Goal: Information Seeking & Learning: Learn about a topic

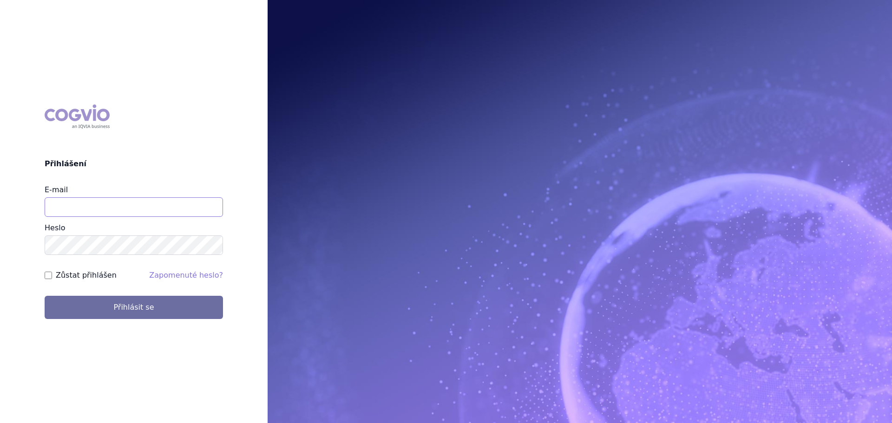
click at [122, 211] on input "E-mail" at bounding box center [134, 207] width 178 height 20
type input "veronika.damborska@vzp.cz"
click at [45, 296] on button "Přihlásit se" at bounding box center [134, 307] width 178 height 23
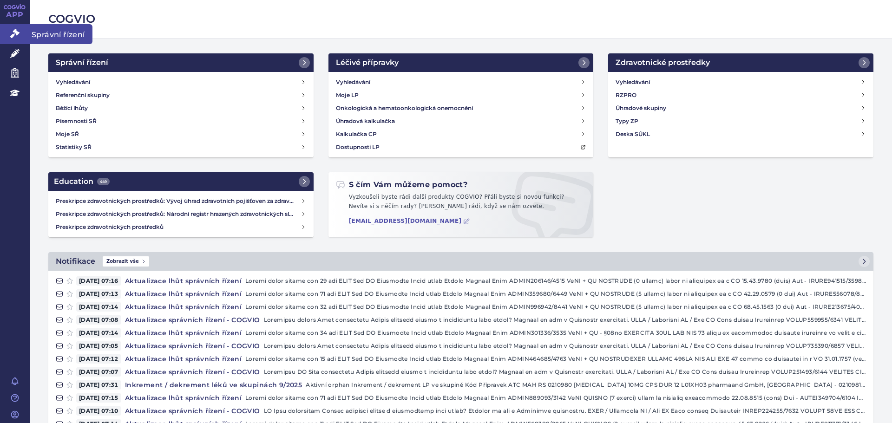
click at [25, 34] on link "Správní řízení" at bounding box center [15, 34] width 30 height 20
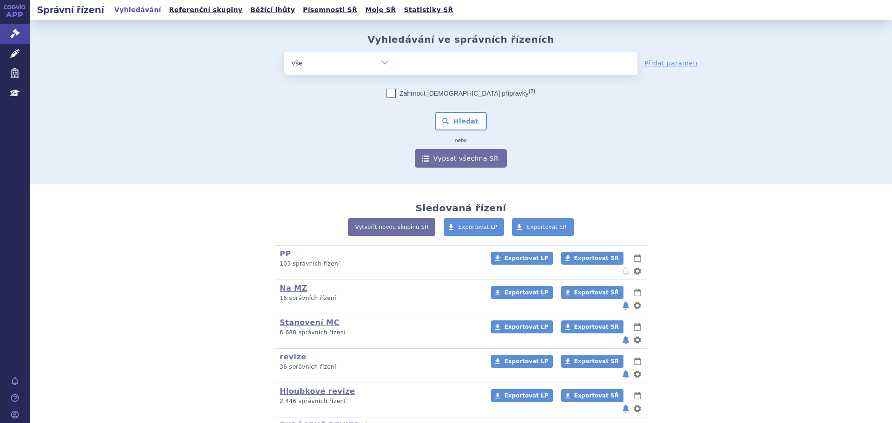
click at [449, 62] on ul at bounding box center [516, 62] width 241 height 20
click at [396, 62] on select at bounding box center [396, 62] width 0 height 23
type input "co"
type input "com"
type input "comba"
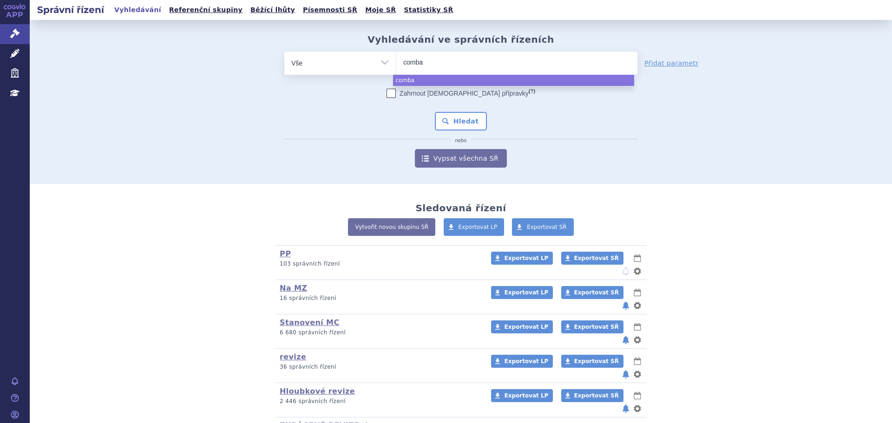
type input "combai"
type input "combair"
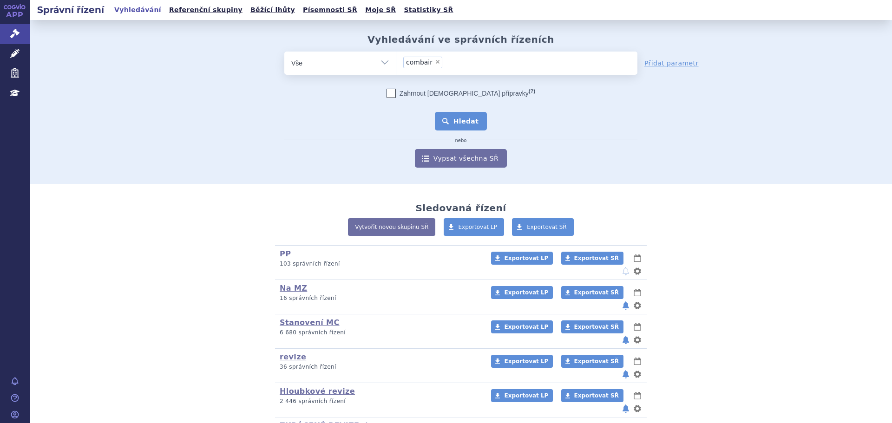
select select "combair"
click at [466, 122] on button "Hledat" at bounding box center [461, 121] width 52 height 19
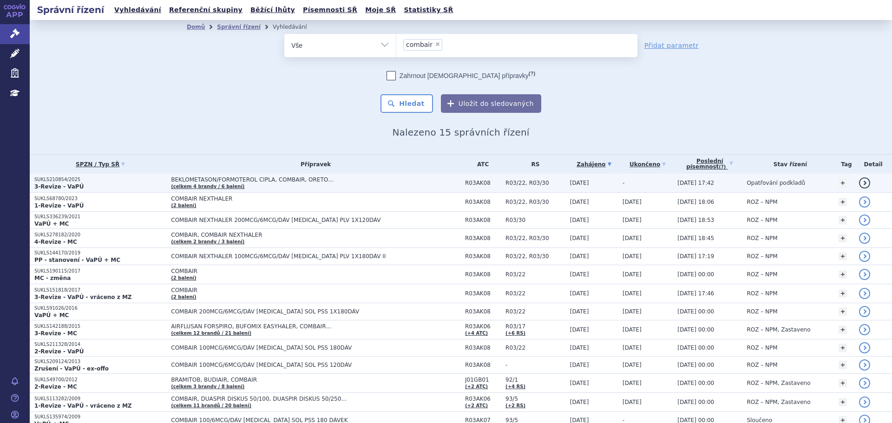
click at [334, 183] on span "BEKLOMETASON/FORMOTEROL CIPLA, COMBAIR, ORETO…" at bounding box center [287, 180] width 232 height 7
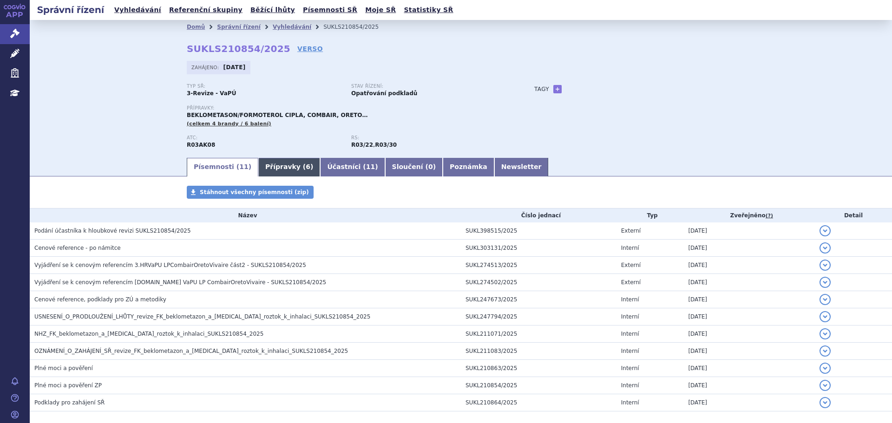
click at [282, 171] on link "Přípravky ( 6 )" at bounding box center [289, 167] width 62 height 19
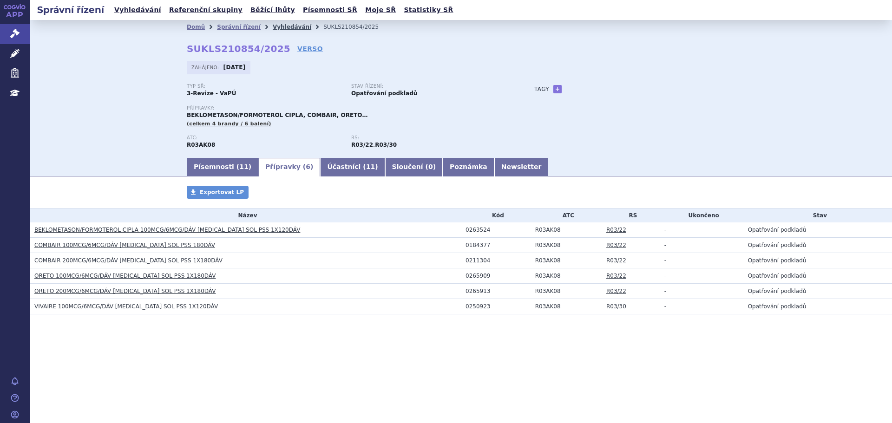
click at [277, 26] on link "Vyhledávání" at bounding box center [292, 27] width 39 height 7
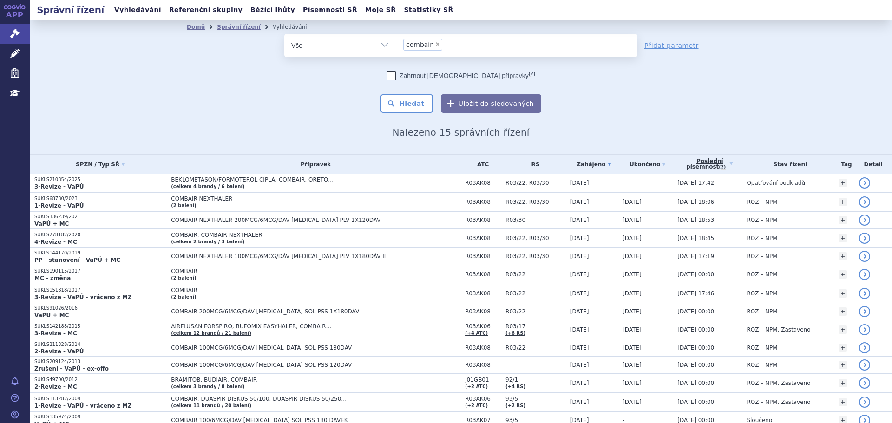
click at [435, 46] on span "×" at bounding box center [438, 44] width 6 height 6
click at [396, 46] on select "combair" at bounding box center [396, 44] width 0 height 23
select select
type input "enc"
type input "ence"
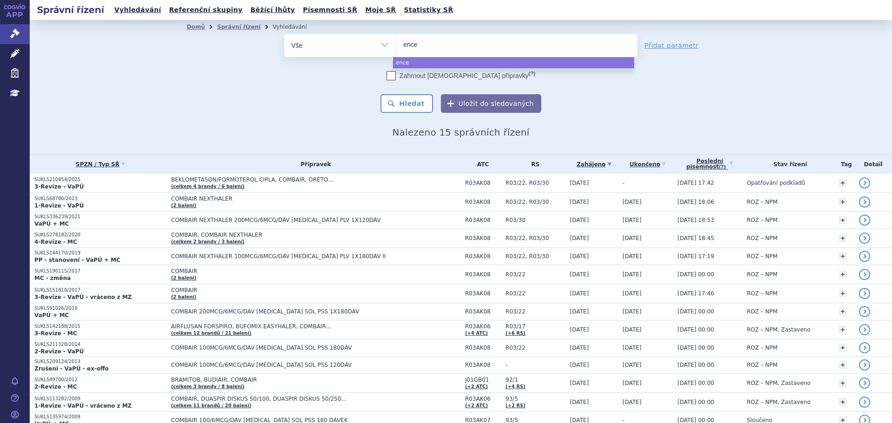
type input "encep"
type input "encepu"
type input "encepur"
select select "encepur"
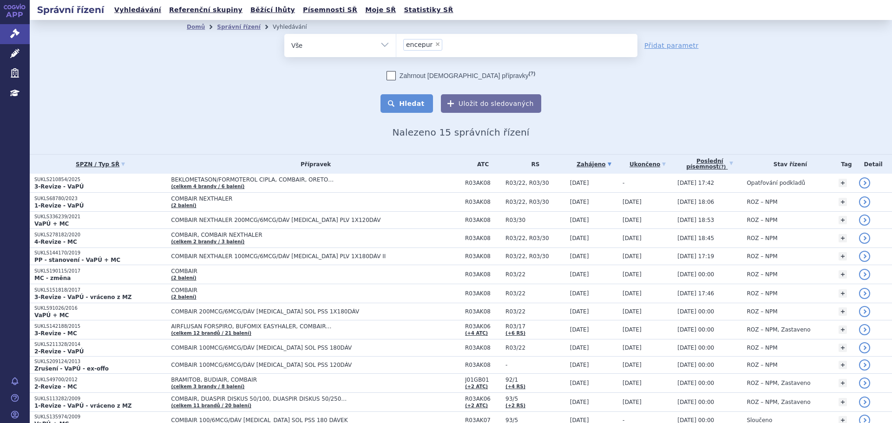
click at [419, 101] on button "Hledat" at bounding box center [406, 103] width 52 height 19
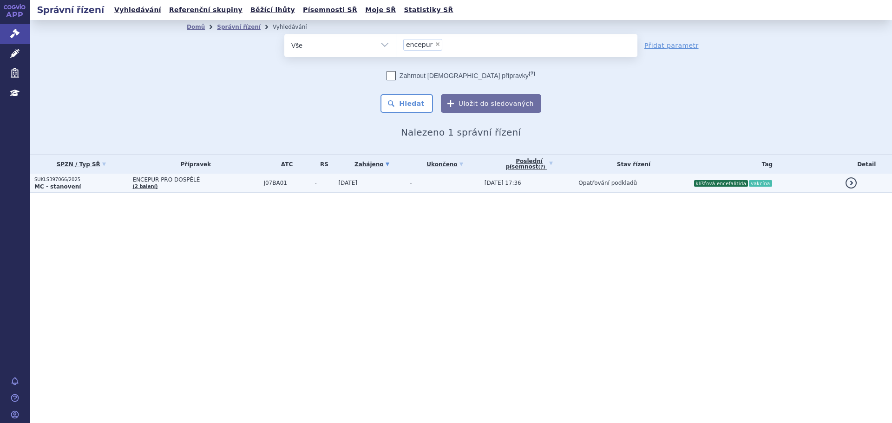
click at [299, 181] on span "J07BA01" at bounding box center [286, 183] width 46 height 7
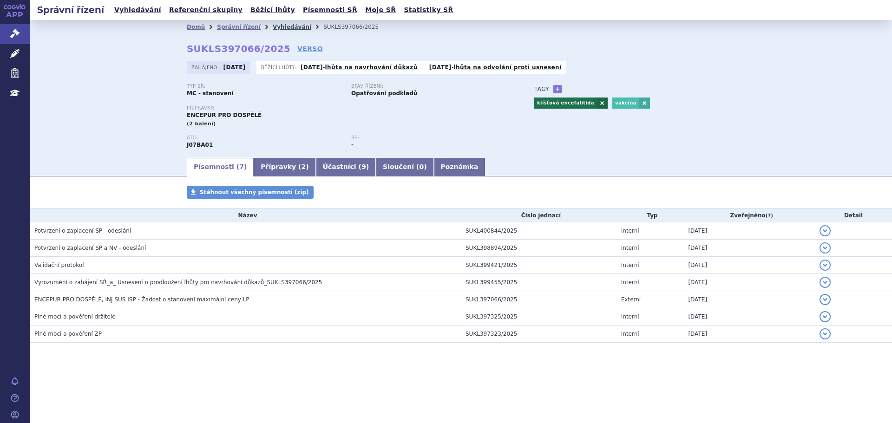
click at [282, 30] on link "Vyhledávání" at bounding box center [292, 27] width 39 height 7
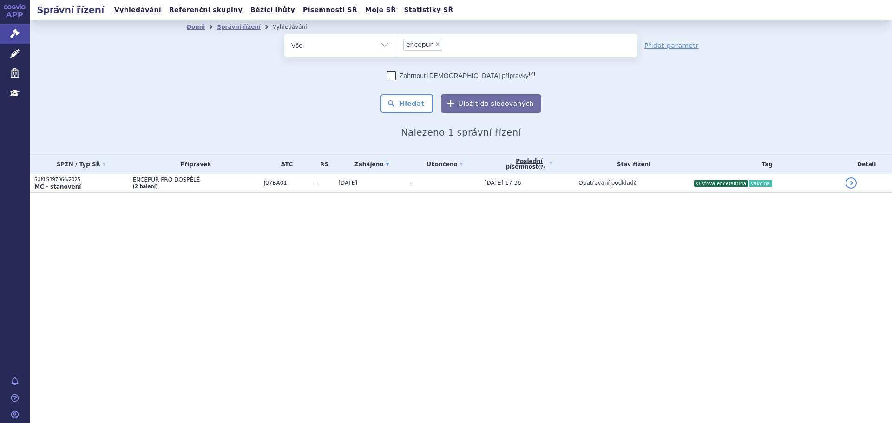
click at [432, 41] on li "× encepur" at bounding box center [422, 45] width 39 height 12
click at [396, 41] on select "encepur" at bounding box center [396, 44] width 0 height 23
click at [435, 43] on span "×" at bounding box center [438, 44] width 6 height 6
click at [396, 43] on select "encepur" at bounding box center [396, 44] width 0 height 23
select select
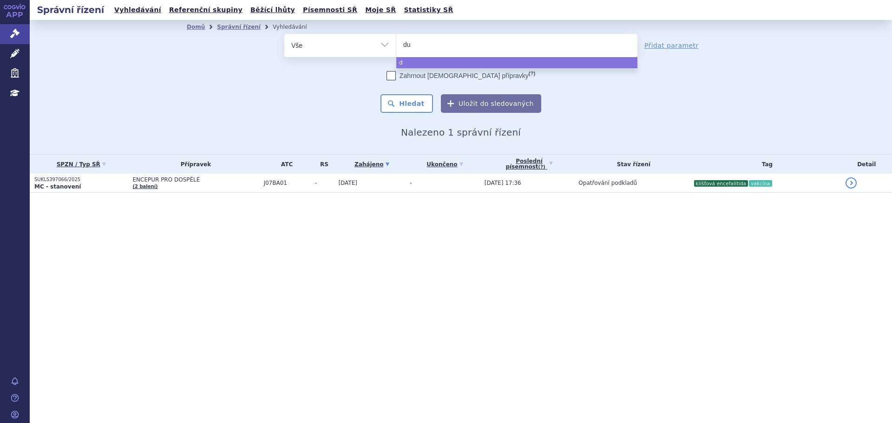
type input "duo"
type input "duos"
type input "duosol"
select select "duosol"
click at [424, 102] on button "Hledat" at bounding box center [406, 103] width 52 height 19
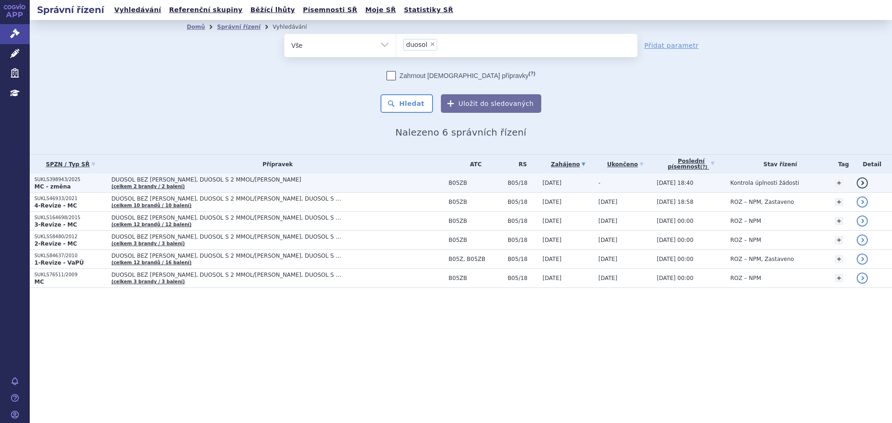
click at [279, 181] on span "DUOSOL BEZ KALIA, DUOSOL S 2 MMOL/[PERSON_NAME]" at bounding box center [227, 180] width 232 height 7
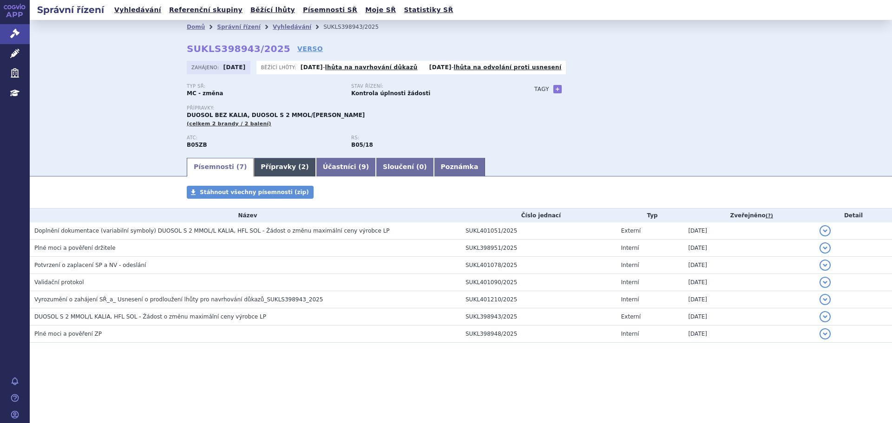
click at [280, 167] on link "Přípravky ( 2 )" at bounding box center [285, 167] width 62 height 19
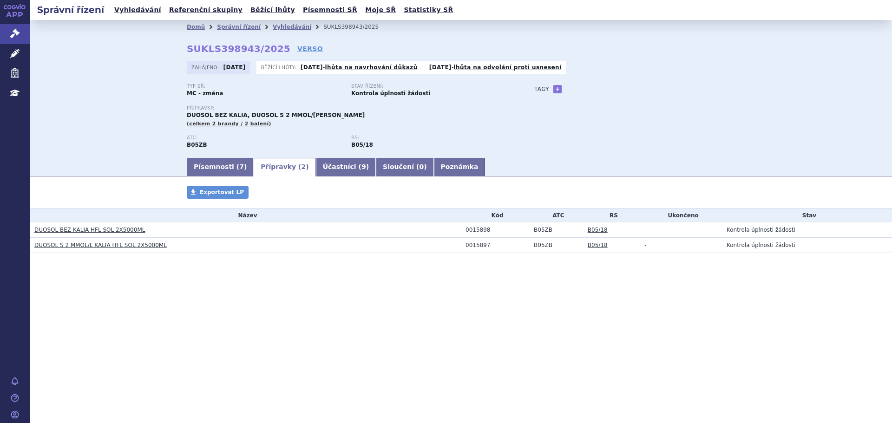
click at [79, 227] on link "DUOSOL BEZ KALIA HFL SOL 2X5000ML" at bounding box center [89, 230] width 111 height 7
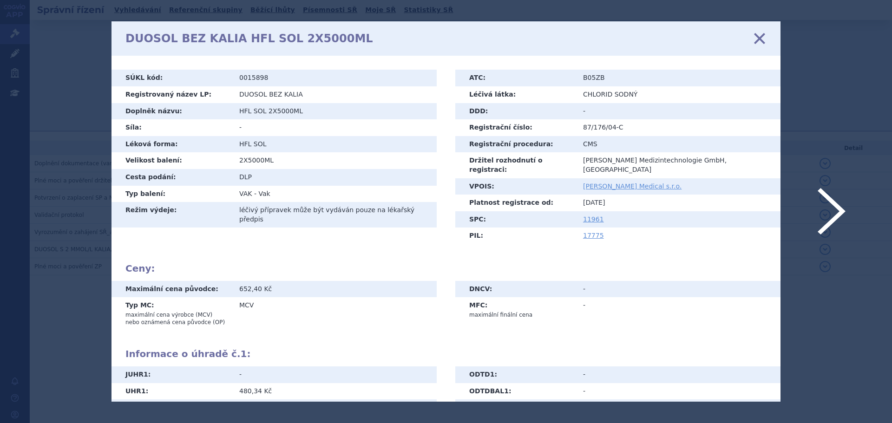
scroll to position [84, 0]
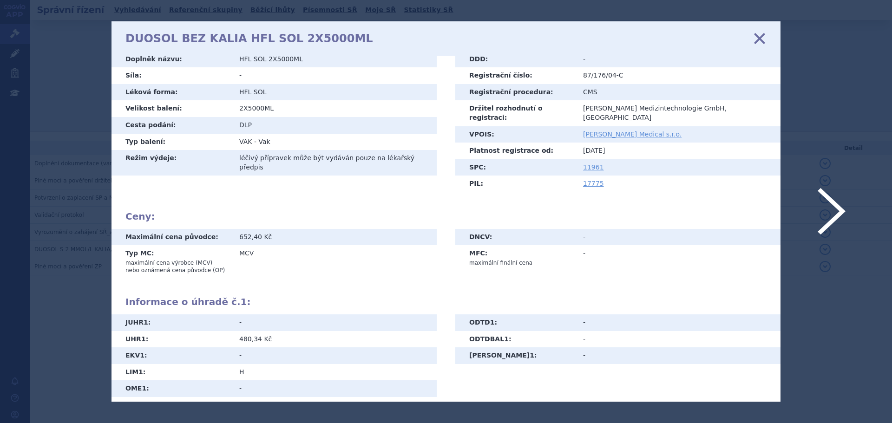
click at [763, 38] on icon at bounding box center [760, 38] width 20 height 20
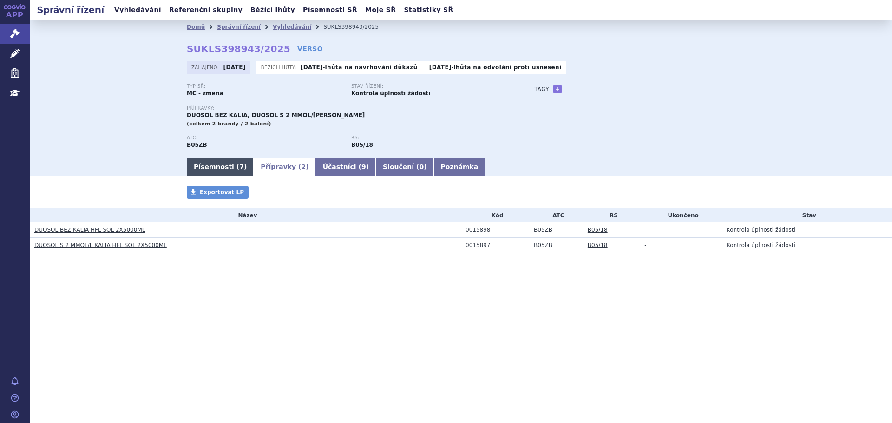
click at [218, 164] on link "Písemnosti ( 7 )" at bounding box center [220, 167] width 67 height 19
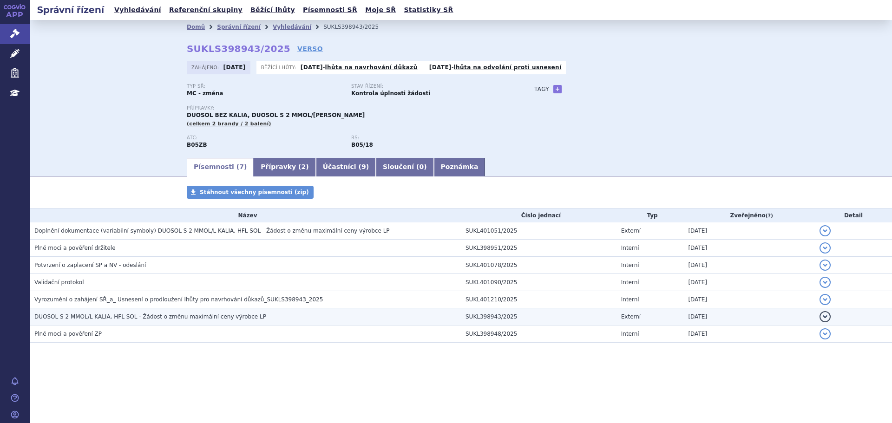
click at [225, 319] on span "DUOSOL S 2 MMOL/L KALIA, HFL SOL - Žádost o změnu maximální ceny výrobce LP" at bounding box center [150, 317] width 232 height 7
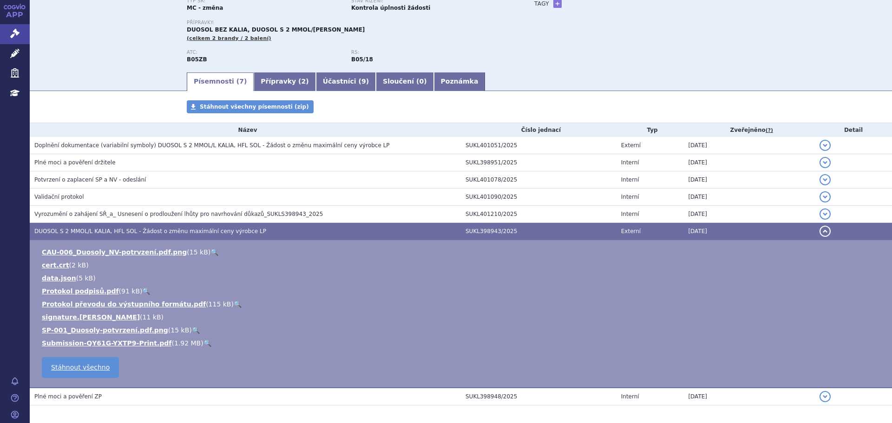
scroll to position [93, 0]
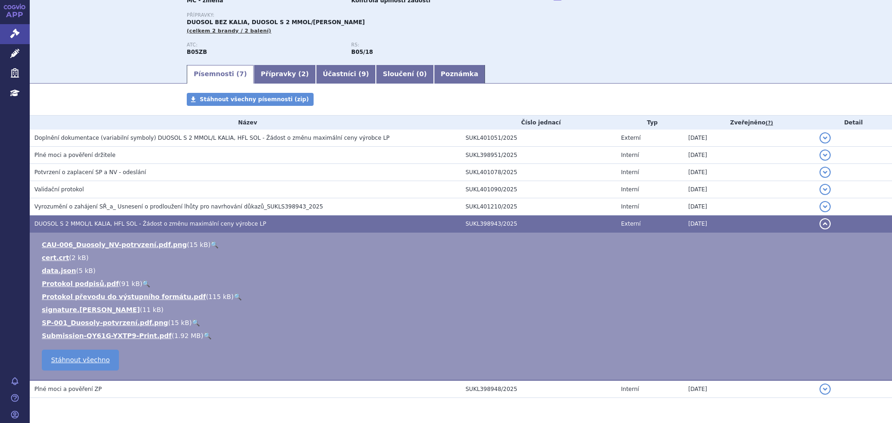
click at [203, 334] on link "🔍" at bounding box center [207, 335] width 8 height 7
click at [210, 243] on link "🔍" at bounding box center [214, 244] width 8 height 7
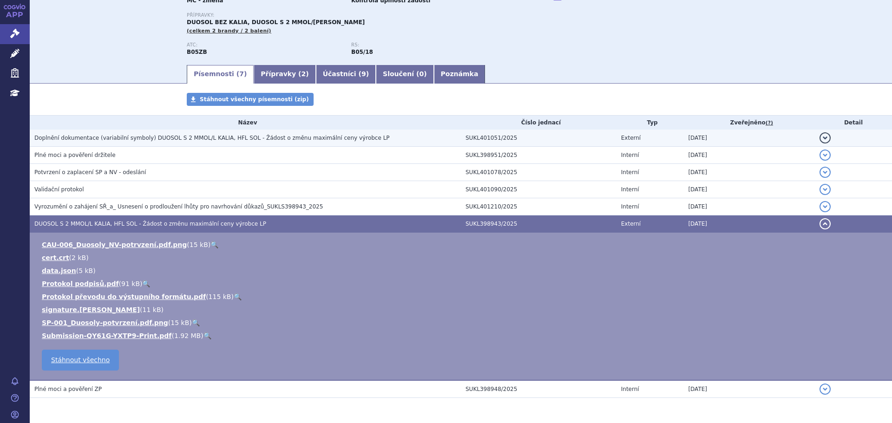
click at [221, 136] on span "Doplnění dokumentace (variabilní symboly) DUOSOL S 2 MMOL/L KALIA, HFL SOL - Žá…" at bounding box center [211, 138] width 355 height 7
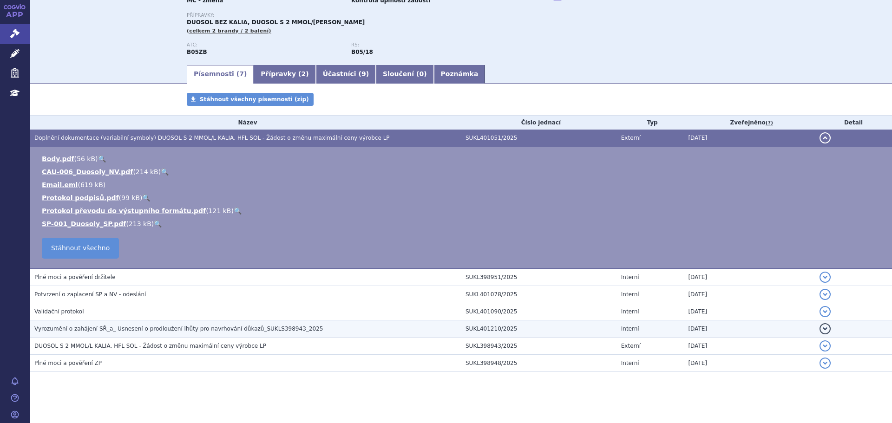
click at [214, 328] on span "Vyrozumění o zahájení SŘ_a_ Usnesení o prodloužení lhůty pro navrhování důkazů_…" at bounding box center [178, 329] width 288 height 7
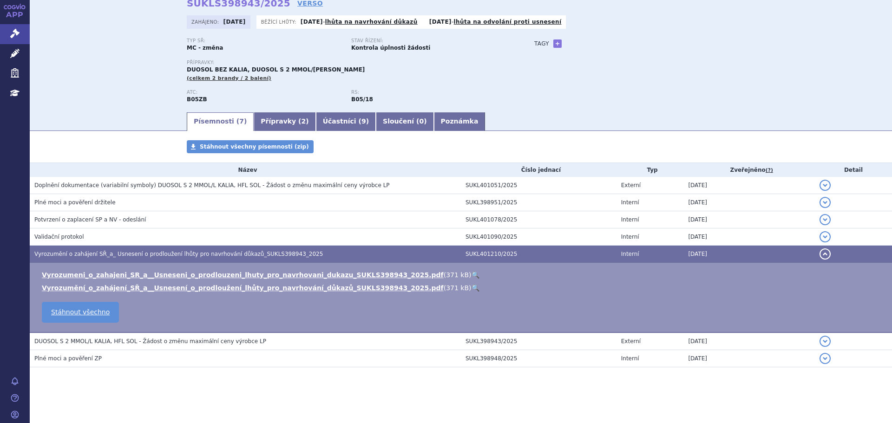
click at [472, 275] on link "🔍" at bounding box center [476, 274] width 8 height 7
click at [139, 360] on h3 "Plné moci a pověření ZP" at bounding box center [247, 358] width 426 height 9
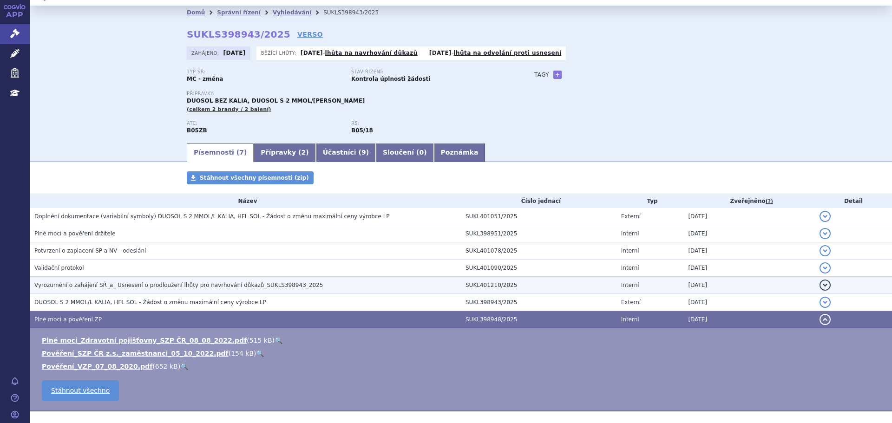
scroll to position [0, 0]
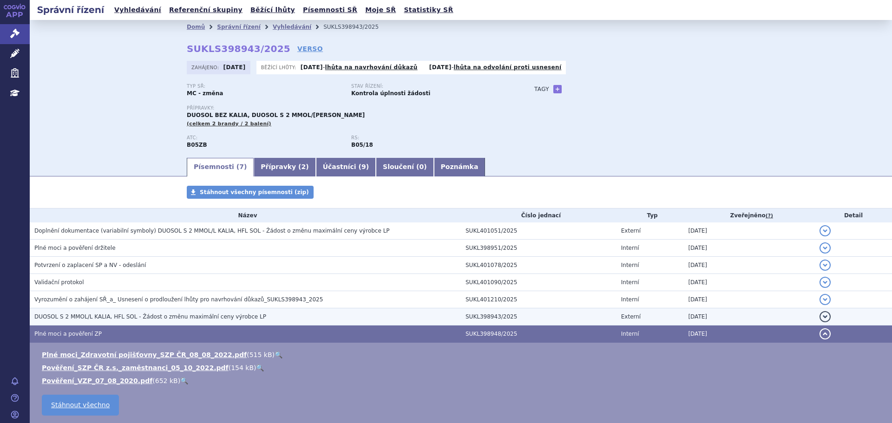
click at [173, 316] on span "DUOSOL S 2 MMOL/L KALIA, HFL SOL - Žádost o změnu maximální ceny výrobce LP" at bounding box center [150, 317] width 232 height 7
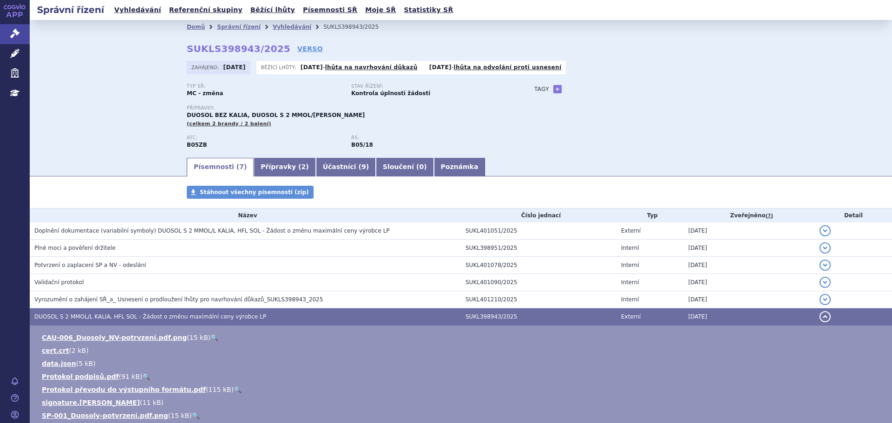
click at [273, 23] on li "Vyhledávání" at bounding box center [298, 27] width 51 height 14
click at [273, 26] on link "Vyhledávání" at bounding box center [292, 27] width 39 height 7
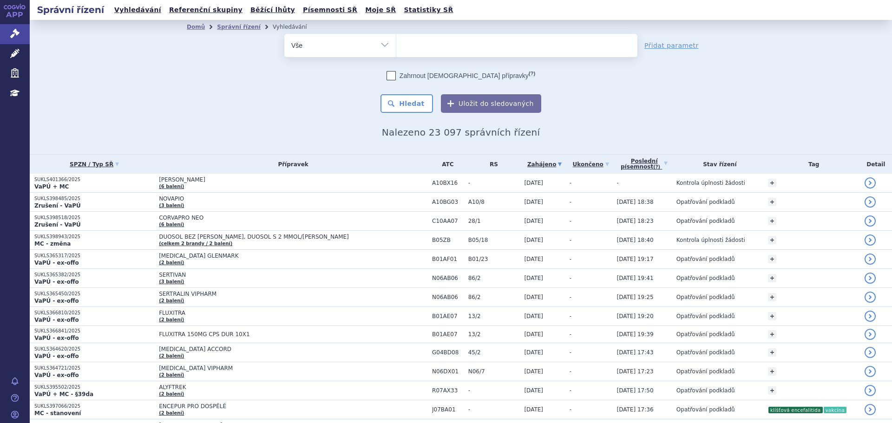
click at [426, 45] on ul at bounding box center [516, 44] width 241 height 20
click at [396, 45] on select at bounding box center [396, 44] width 0 height 23
type input "du"
type input "duo"
type input "duoso"
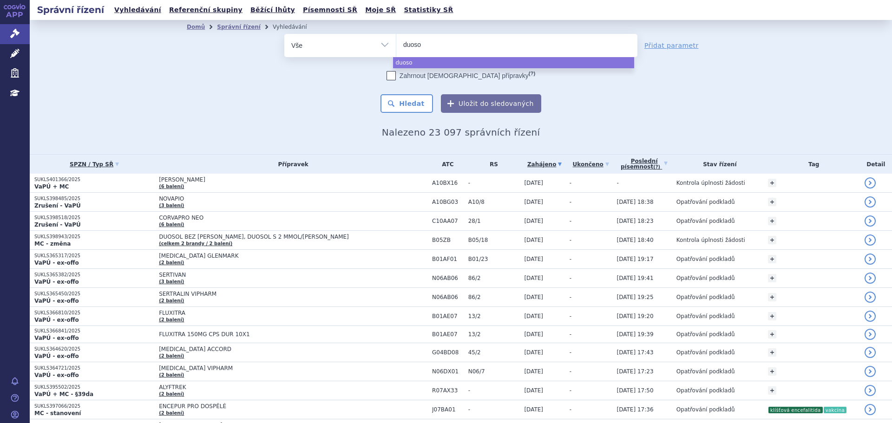
type input "duosol"
select select "duosol"
click at [394, 101] on button "Hledat" at bounding box center [406, 103] width 52 height 19
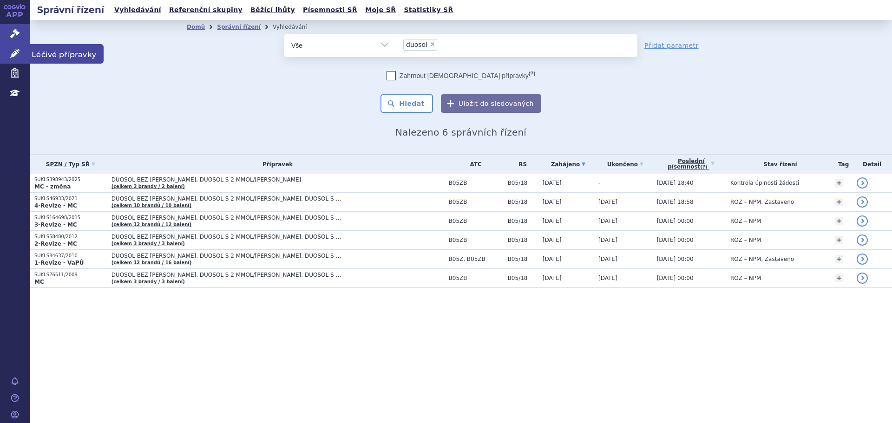
click at [19, 52] on icon at bounding box center [14, 53] width 9 height 9
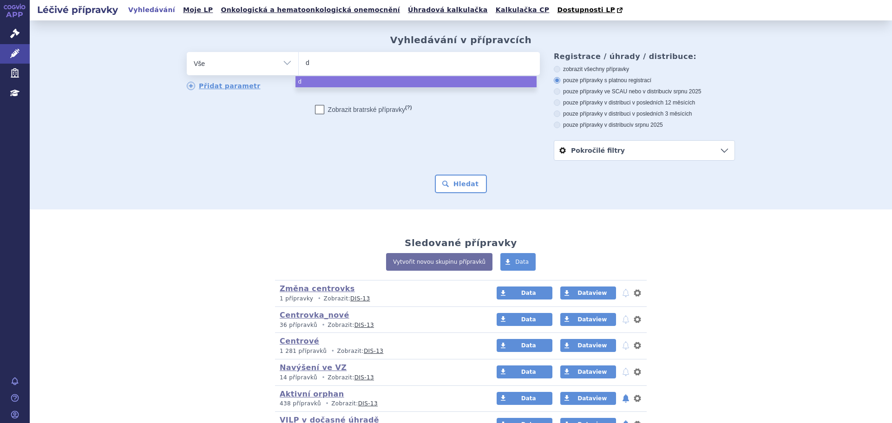
type input "du"
type input "duso"
type input "dusol"
type input "dus"
type input "du"
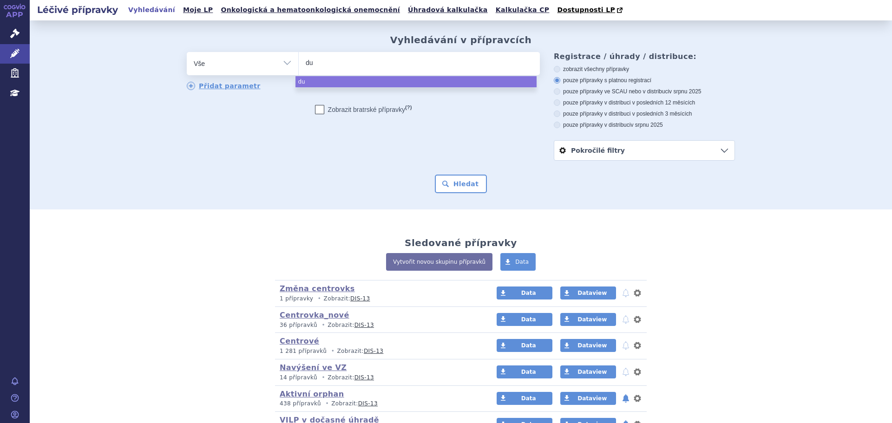
type input "duo"
type input "duoso"
type input "duosol"
select select "duosol"
click at [456, 183] on button "Hledat" at bounding box center [461, 184] width 52 height 19
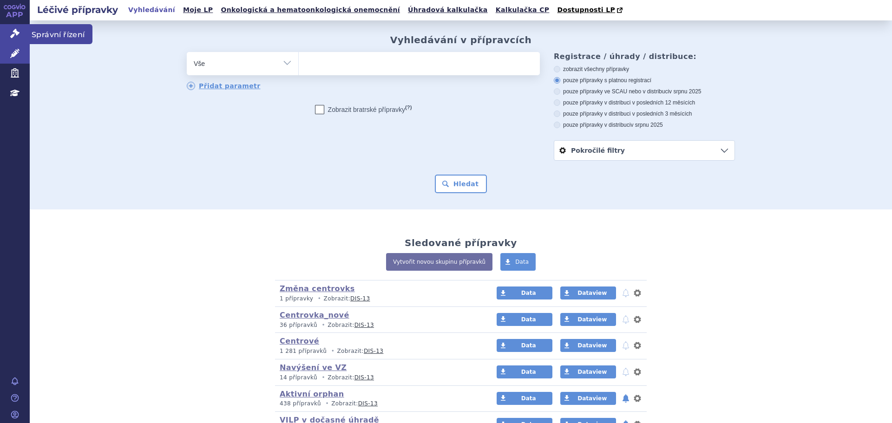
click at [23, 41] on link "Správní řízení" at bounding box center [15, 34] width 30 height 20
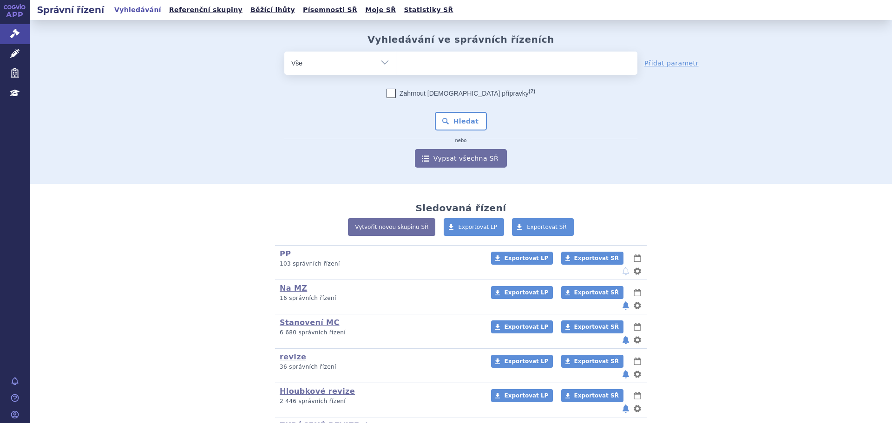
click at [432, 65] on ul at bounding box center [516, 62] width 241 height 20
click at [396, 65] on select at bounding box center [396, 62] width 0 height 23
type input "du"
type input "duo"
type input "duoso"
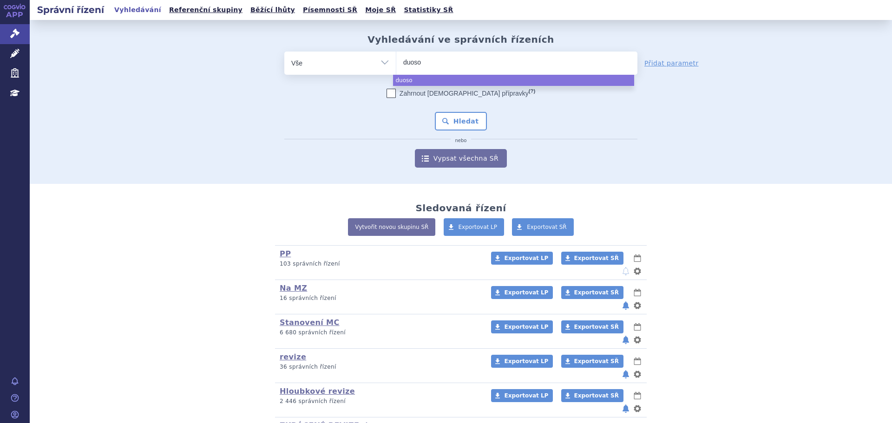
type input "duosol"
select select "duosol"
click at [450, 121] on button "Hledat" at bounding box center [461, 121] width 52 height 19
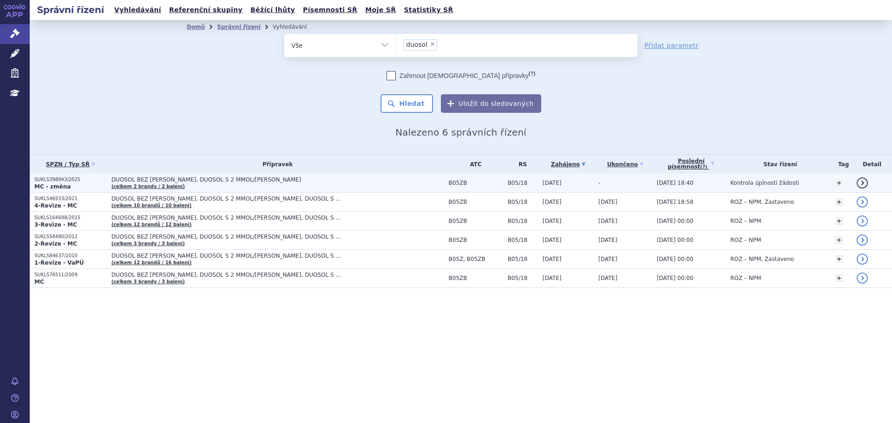
click at [220, 190] on td "DUOSOL BEZ KALIA, DUOSOL S 2 MMOL/L KALIA (celkem 2 brandy / 2 balení)" at bounding box center [275, 183] width 337 height 19
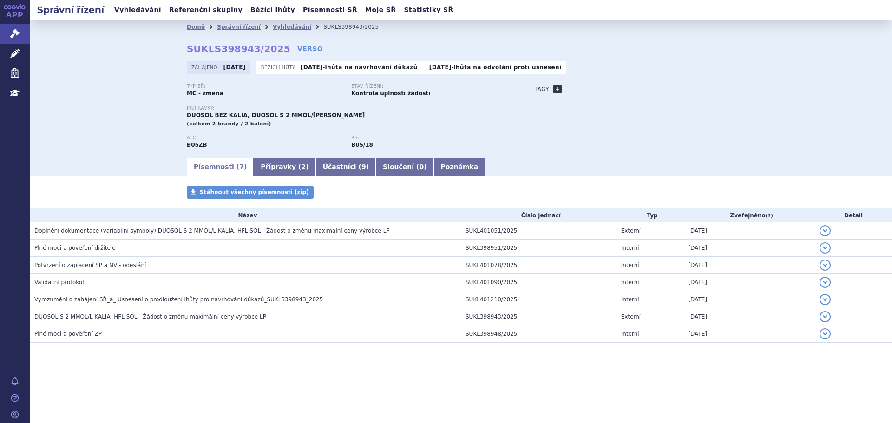
click at [554, 88] on link "+" at bounding box center [557, 89] width 8 height 8
click at [576, 92] on span at bounding box center [599, 89] width 67 height 12
type input "nleky"
select select "nleky_levne"
click at [640, 87] on button "Přidat" at bounding box center [647, 89] width 24 height 11
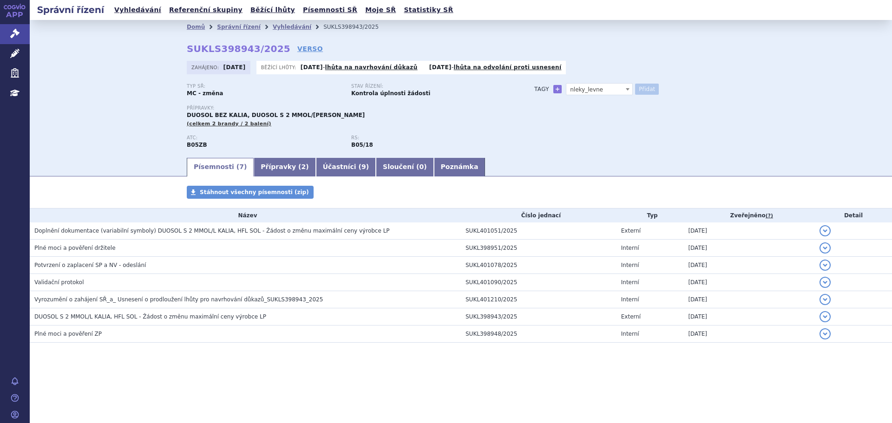
select select
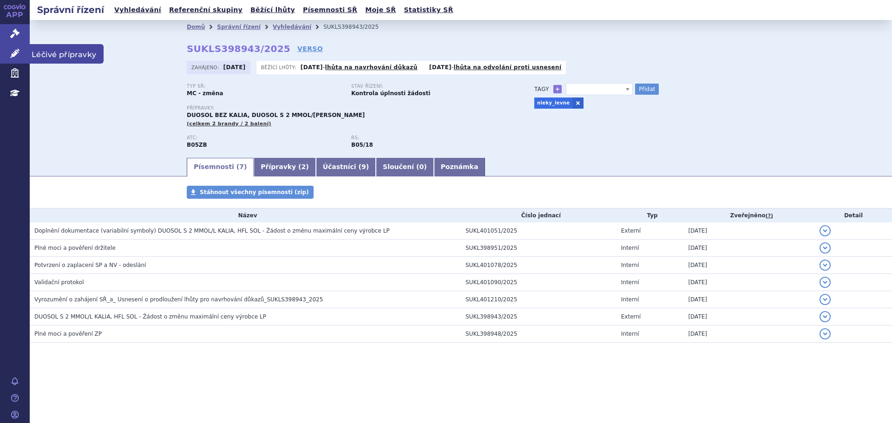
click at [20, 52] on link "Léčivé přípravky" at bounding box center [15, 54] width 30 height 20
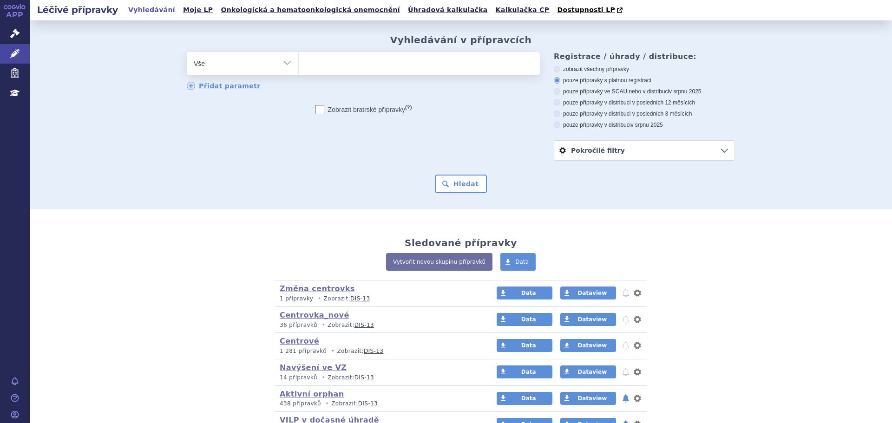
click at [369, 70] on ul at bounding box center [419, 62] width 241 height 20
click at [299, 70] on select at bounding box center [298, 63] width 0 height 23
type input "aly"
type input "alyf"
type input "alyft"
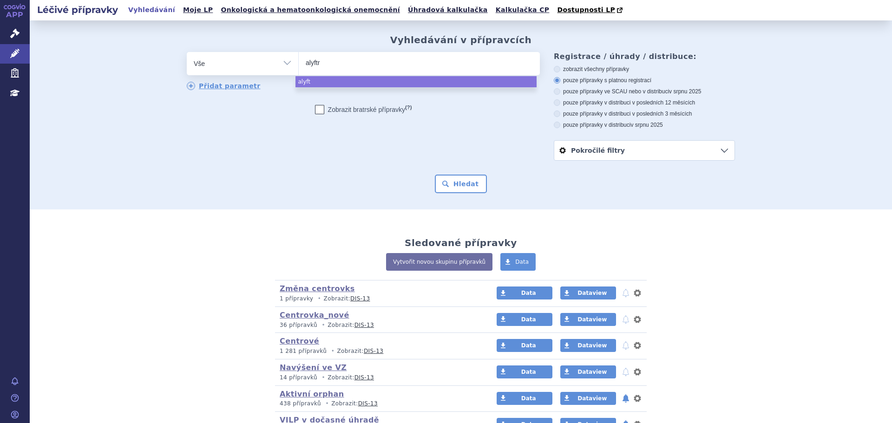
type input "alyftre"
type input "alyftrek"
select select "alyftrek"
click at [456, 187] on button "Hledat" at bounding box center [461, 184] width 52 height 19
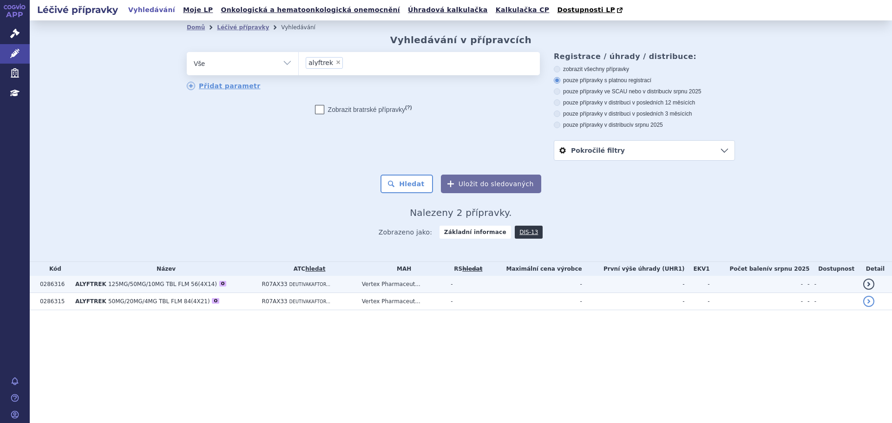
click at [269, 288] on span "R07AX33" at bounding box center [275, 284] width 26 height 7
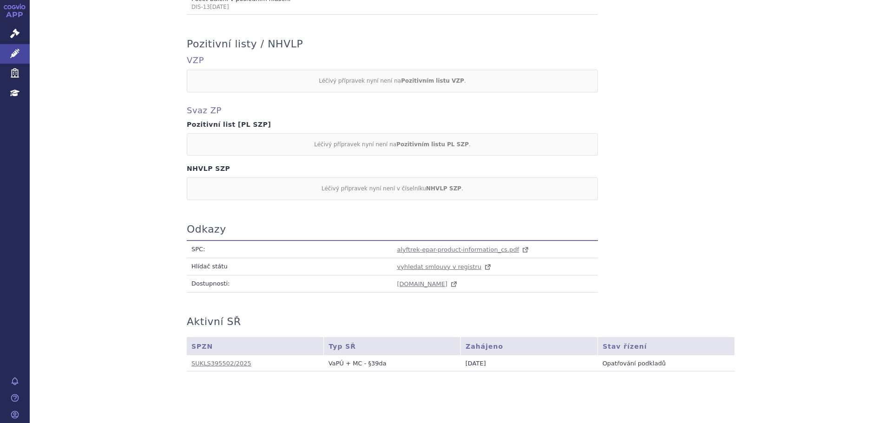
scroll to position [451, 0]
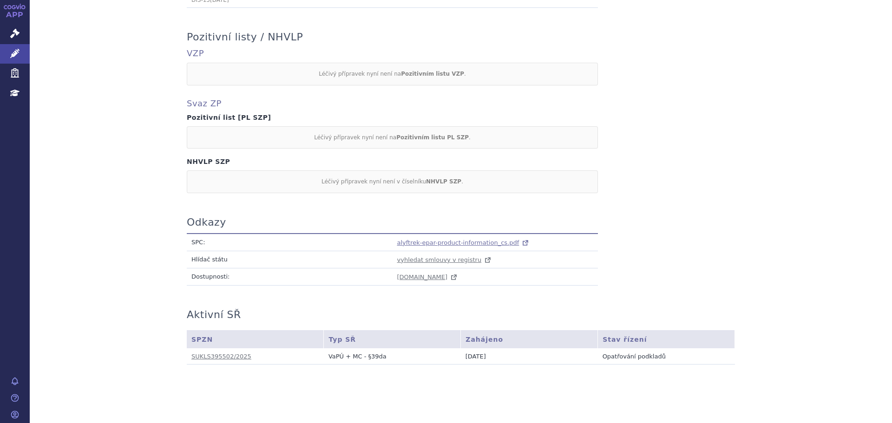
click at [464, 239] on span "alyftrek-epar-product-information_cs.pdf" at bounding box center [458, 242] width 122 height 7
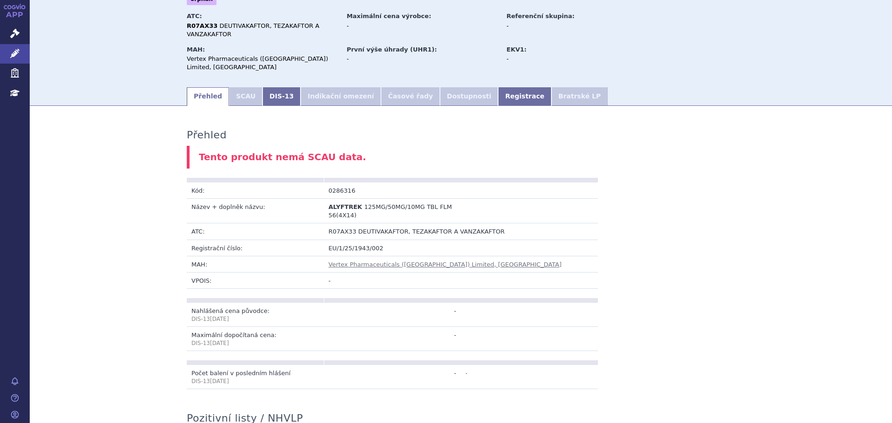
scroll to position [0, 0]
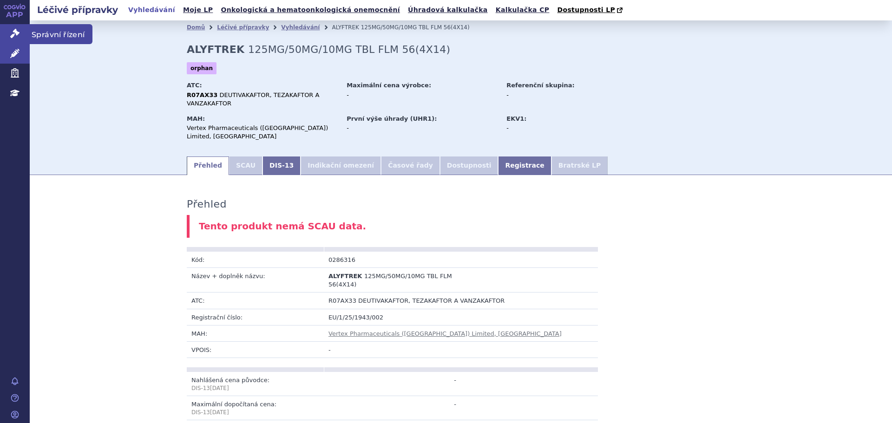
click at [13, 29] on icon at bounding box center [14, 33] width 9 height 9
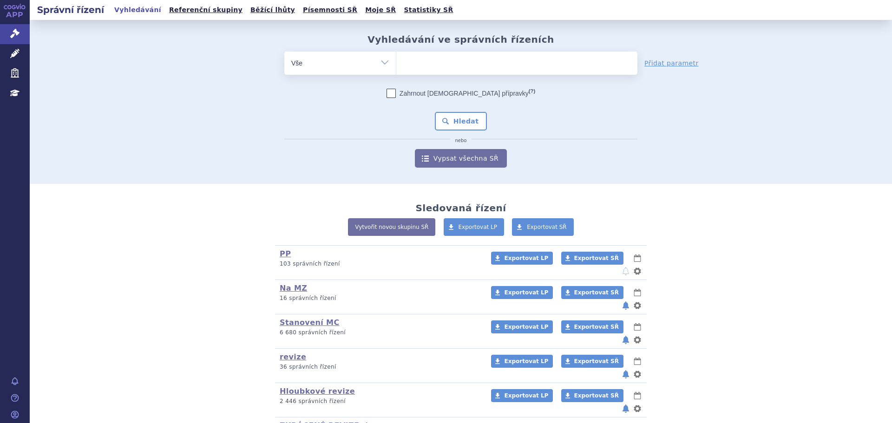
click at [439, 67] on ul at bounding box center [516, 62] width 241 height 20
click at [396, 67] on select at bounding box center [396, 62] width 0 height 23
type input "aly"
type input "alyf"
type input "alyft"
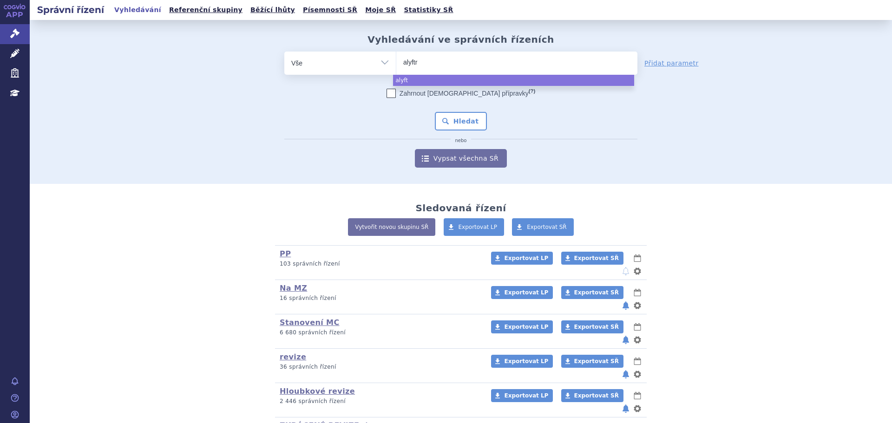
type input "alyftre"
type input "alyftrek"
select select "alyftrek"
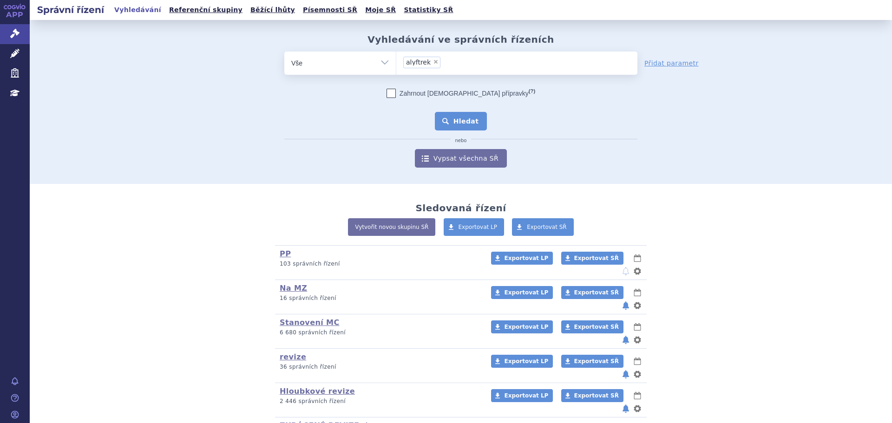
click at [451, 126] on button "Hledat" at bounding box center [461, 121] width 52 height 19
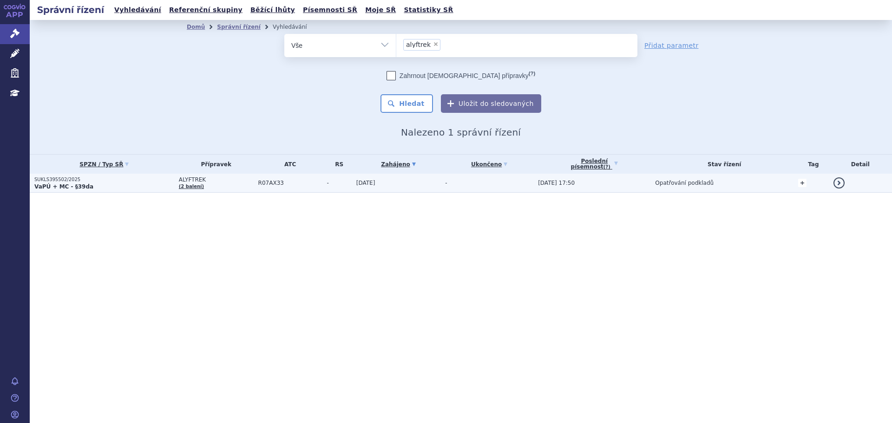
click at [801, 183] on link "+" at bounding box center [802, 183] width 8 height 8
click at [726, 183] on span at bounding box center [729, 184] width 67 height 12
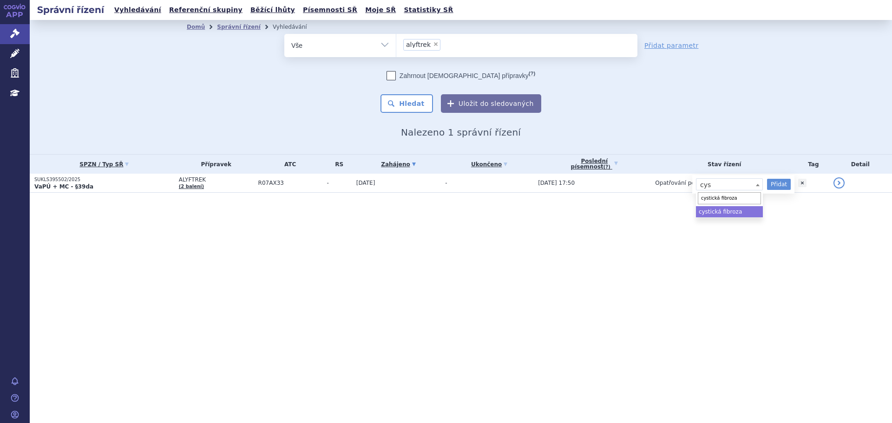
type input "cystická fibroza"
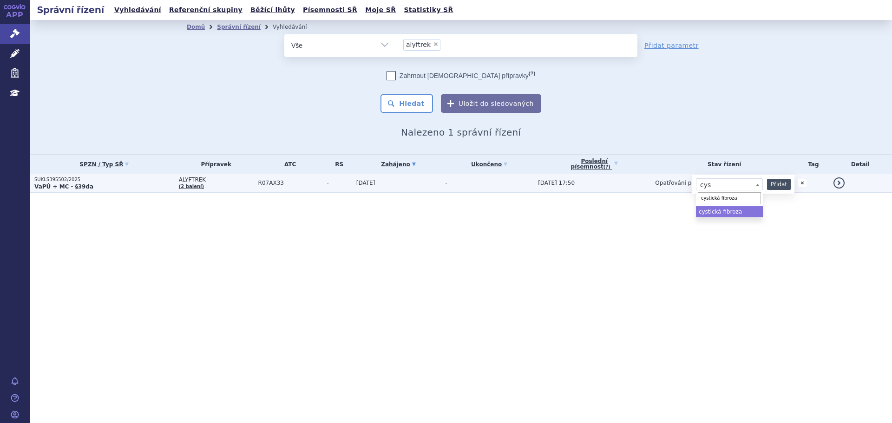
drag, startPoint x: 743, startPoint y: 213, endPoint x: 785, endPoint y: 180, distance: 53.6
select select "cystická fibroza"
click at [783, 183] on button "Přidat" at bounding box center [779, 184] width 24 height 11
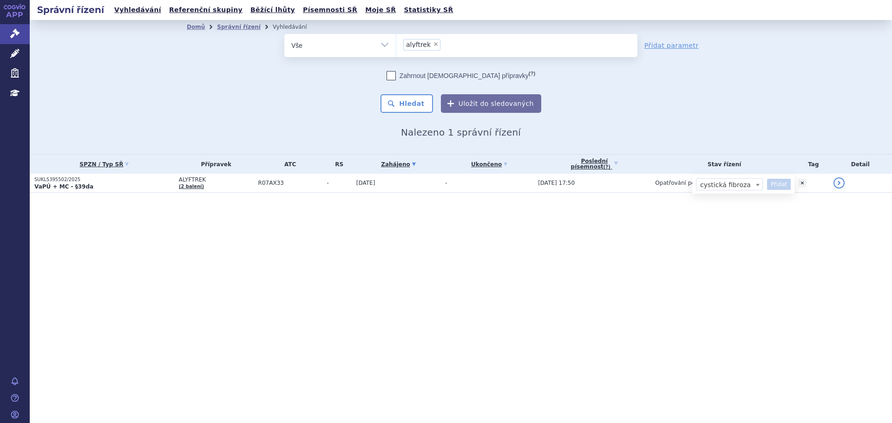
select select
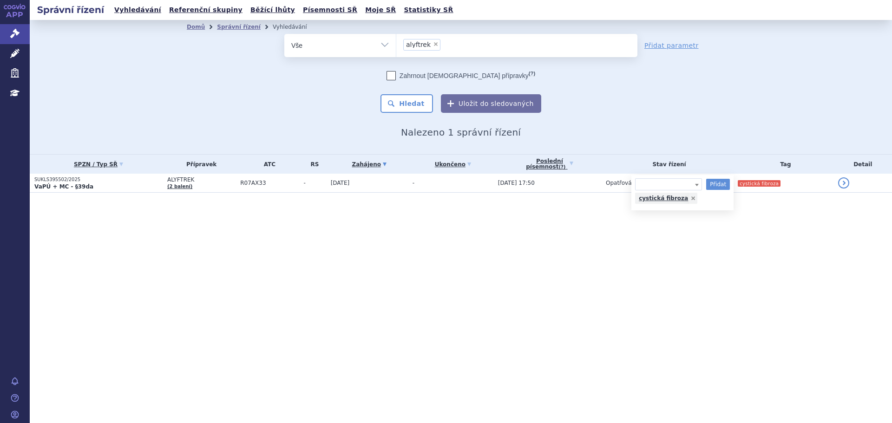
click at [267, 306] on div "Správní řízení Vyhledávání Referenční skupiny Běžící lhůty Písemnosti SŘ Moje S…" at bounding box center [461, 211] width 862 height 423
click at [433, 47] on span "×" at bounding box center [436, 44] width 6 height 6
click at [396, 47] on select "alyftrek" at bounding box center [396, 44] width 0 height 23
select select
type input "bo"
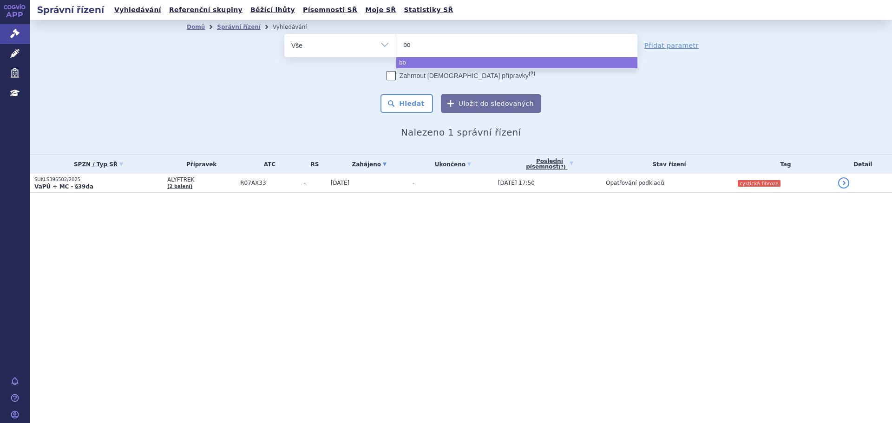
type input "bon"
type input "bona"
type input "bonaxo"
type input "bonaxon"
select select "bonaxon"
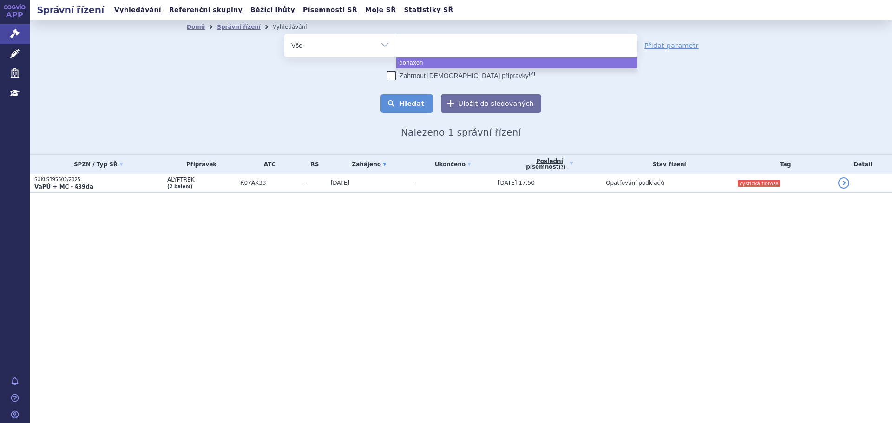
click at [408, 105] on button "Hledat" at bounding box center [406, 103] width 52 height 19
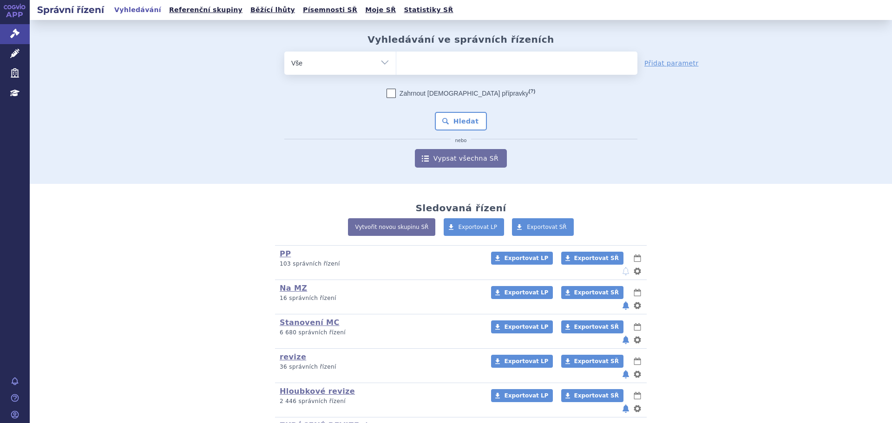
click at [455, 58] on ul at bounding box center [516, 62] width 241 height 20
click at [396, 58] on select at bounding box center [396, 62] width 0 height 23
type input "fa"
type input "fam"
type input "fampy"
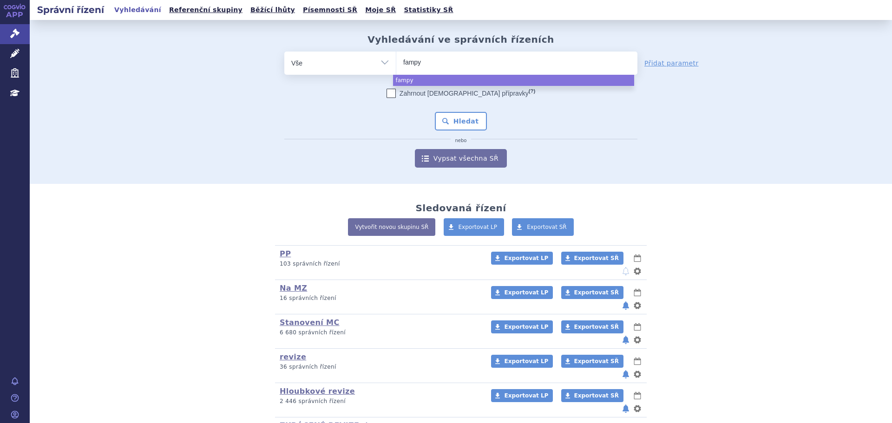
type input "fampyr"
type input "fampyra"
select select "fampyra"
click at [443, 128] on button "Hledat" at bounding box center [461, 121] width 52 height 19
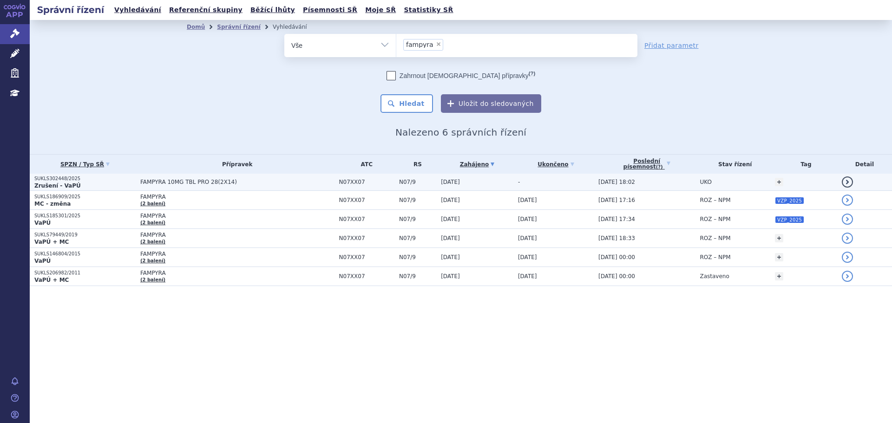
click at [262, 185] on span "FAMPYRA 10MG TBL PRO 28(2X14)" at bounding box center [237, 182] width 194 height 7
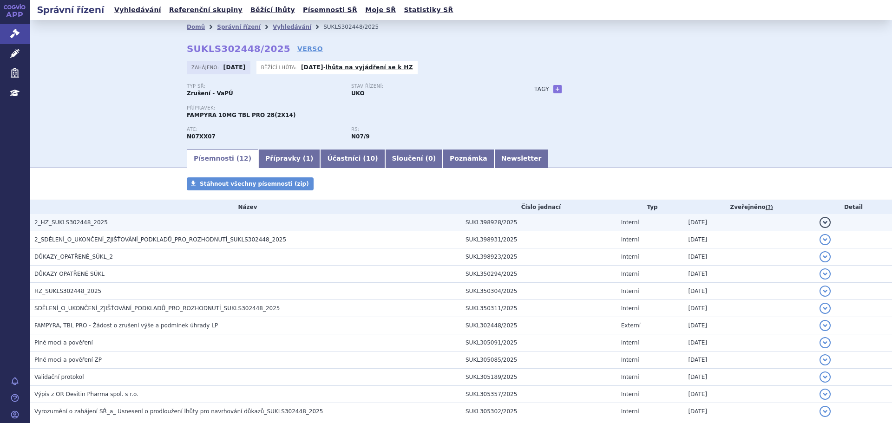
click at [173, 227] on h3 "2_HZ_SUKLS302448_2025" at bounding box center [247, 222] width 426 height 9
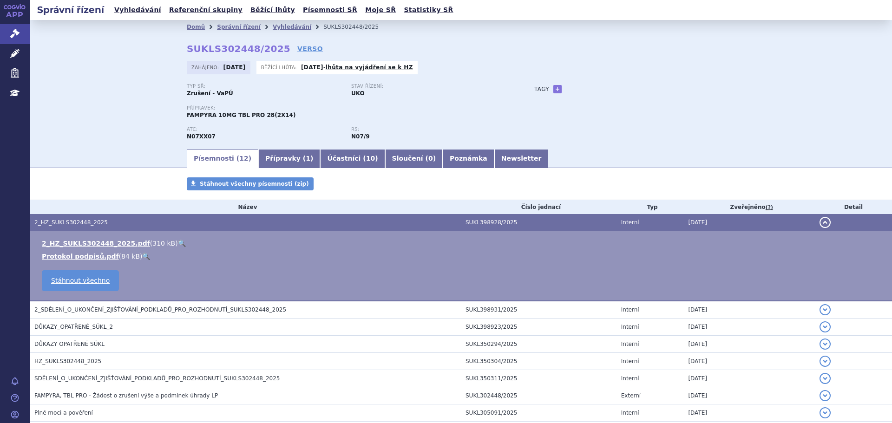
click at [178, 240] on link "🔍" at bounding box center [182, 243] width 8 height 7
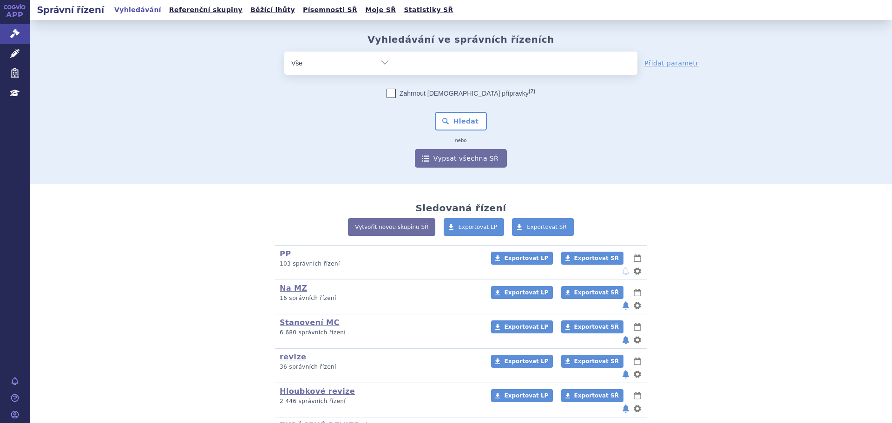
click at [406, 66] on ul at bounding box center [516, 62] width 241 height 20
click at [396, 66] on select at bounding box center [396, 62] width 0 height 23
type input "de"
type input "depo"
type input "depo m"
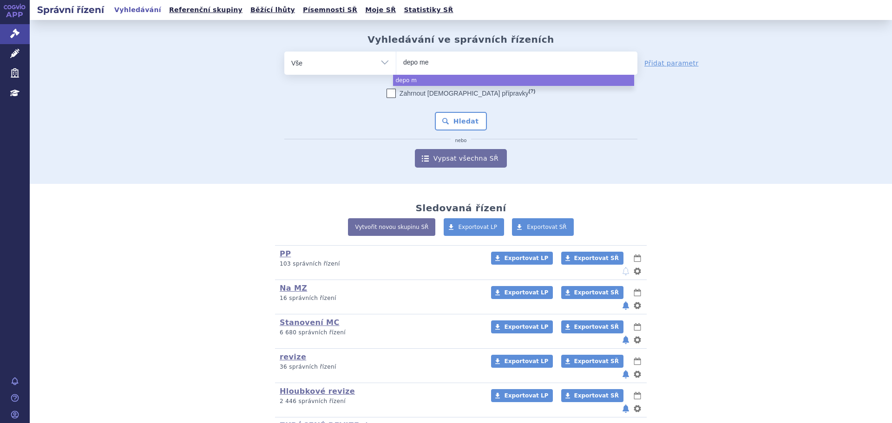
type input "depo med"
type input "depo medr"
type input "depo [MEDICAL_DATA]"
select select "depo [MEDICAL_DATA]"
click at [463, 120] on button "Hledat" at bounding box center [461, 121] width 52 height 19
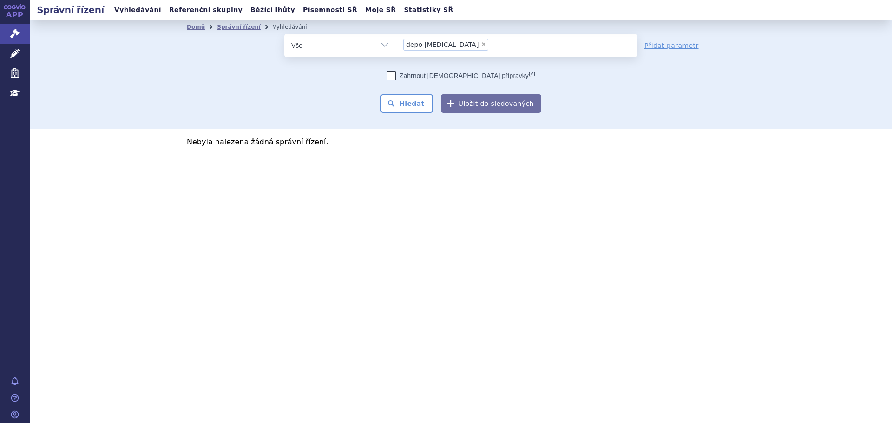
click at [452, 46] on li "× depo [MEDICAL_DATA]" at bounding box center [445, 45] width 85 height 12
click at [396, 46] on select "depo [MEDICAL_DATA]" at bounding box center [396, 44] width 0 height 23
click at [481, 46] on span "×" at bounding box center [484, 44] width 6 height 6
click at [396, 46] on select "depo [MEDICAL_DATA]" at bounding box center [396, 44] width 0 height 23
select select
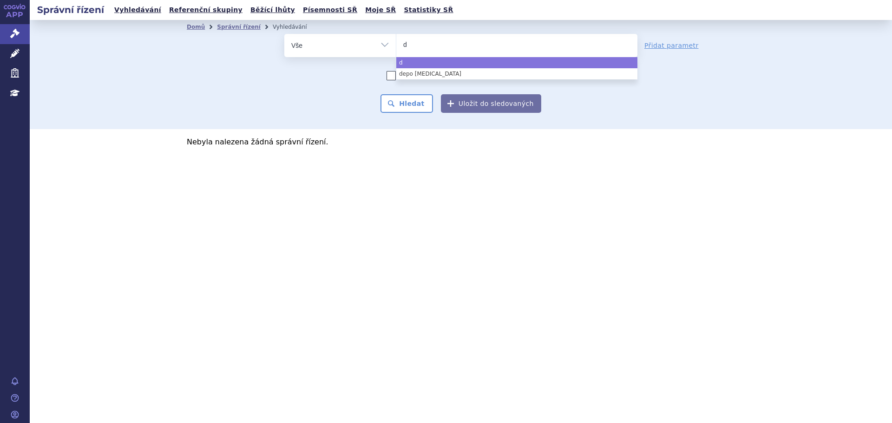
type input "de"
type input "depo"
type input "depo-"
type input "depo-m"
type input "depo-me"
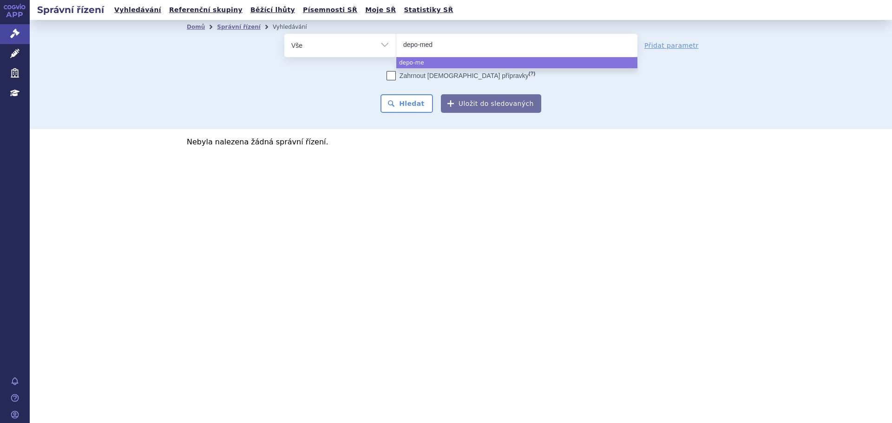
type input "depo-medr"
type input "depo-medro"
type input "depo-[MEDICAL_DATA]"
select select "depo-[MEDICAL_DATA]"
click at [426, 103] on button "Hledat" at bounding box center [406, 103] width 52 height 19
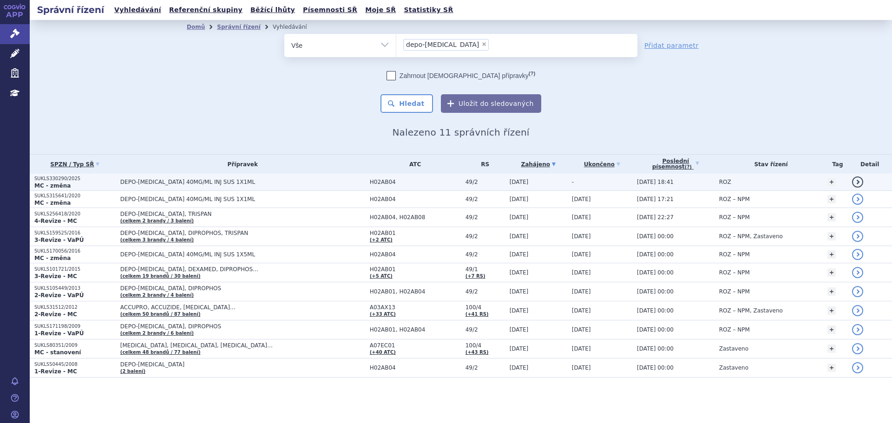
click at [365, 190] on td "H02AB04" at bounding box center [413, 182] width 96 height 17
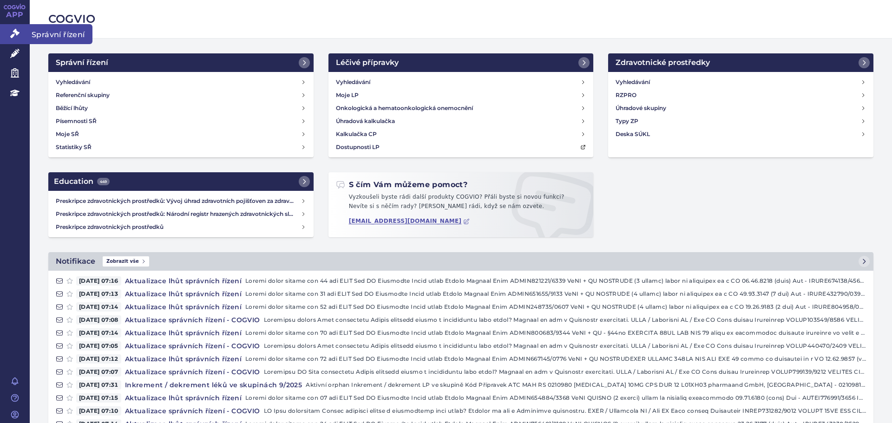
click at [19, 35] on icon at bounding box center [14, 33] width 9 height 9
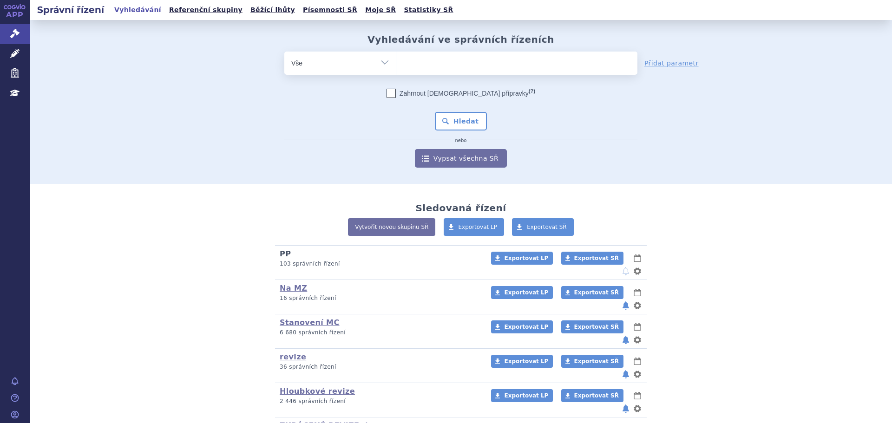
click at [280, 254] on link "PP" at bounding box center [285, 253] width 11 height 9
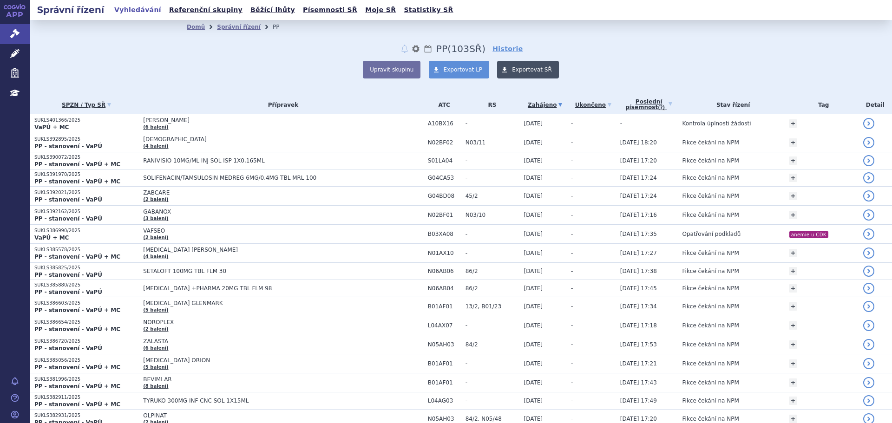
click at [516, 74] on link "Exportovat SŘ" at bounding box center [528, 70] width 62 height 18
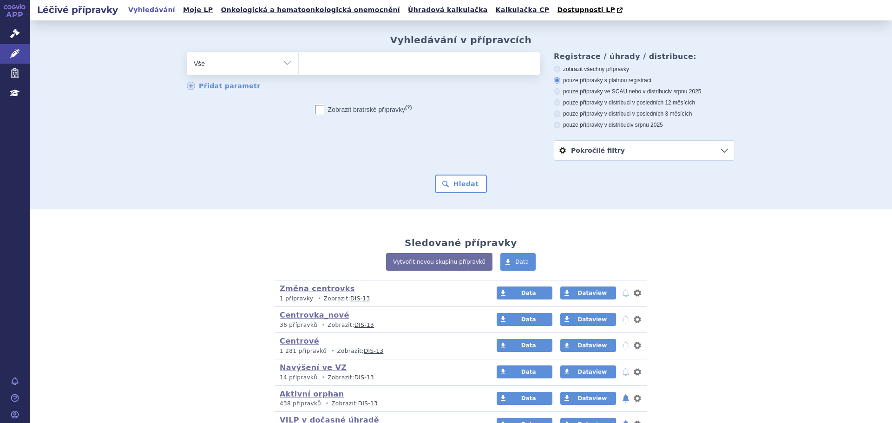
click at [236, 64] on select "Vše Přípravek/SUKL kód MAH VPOIS ATC/Aktivní látka Léková forma Síla" at bounding box center [242, 62] width 111 height 21
click at [255, 65] on select "Vše Přípravek/SUKL kód MAH VPOIS ATC/Aktivní látka Léková forma Síla" at bounding box center [242, 62] width 111 height 21
click at [281, 67] on select "Vše Přípravek/SUKL kód MAH VPOIS ATC/Aktivní látka Léková forma Síla" at bounding box center [242, 62] width 111 height 21
select select "filter-atc-group"
click at [187, 52] on select "Vše Přípravek/SUKL kód MAH VPOIS ATC/Aktivní látka Léková forma Síla" at bounding box center [242, 62] width 111 height 21
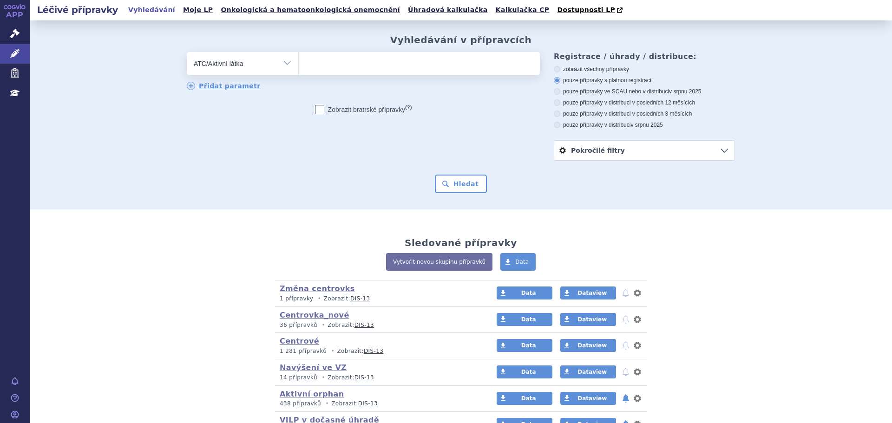
click at [307, 66] on input "search" at bounding box center [308, 63] width 5 height 12
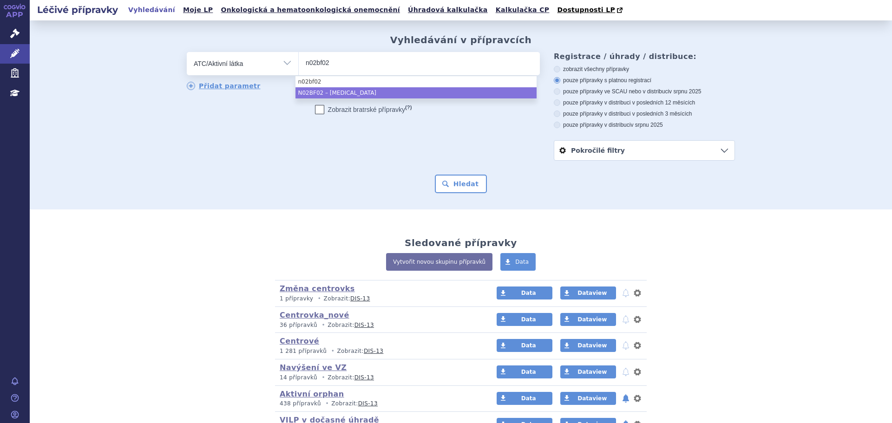
type input "n02bf02"
select select "N02BF02"
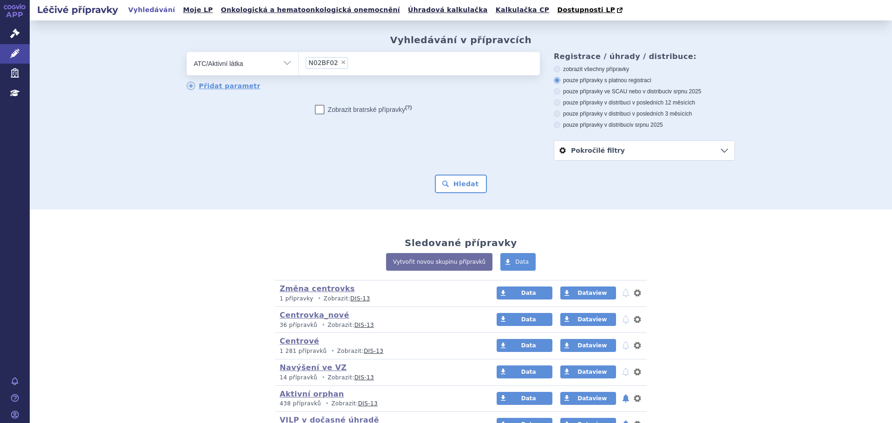
click at [341, 62] on span "×" at bounding box center [344, 62] width 6 height 6
click at [299, 62] on select "N02BF02" at bounding box center [298, 63] width 0 height 23
select select
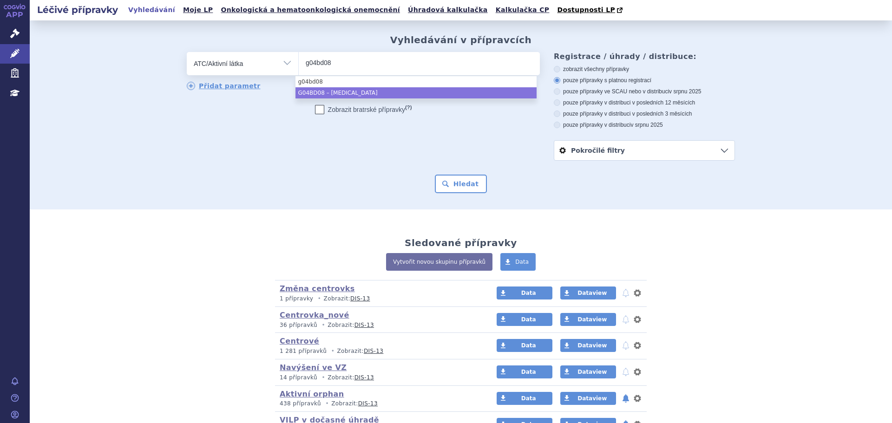
type input "g04bd08"
select select "G04BD08"
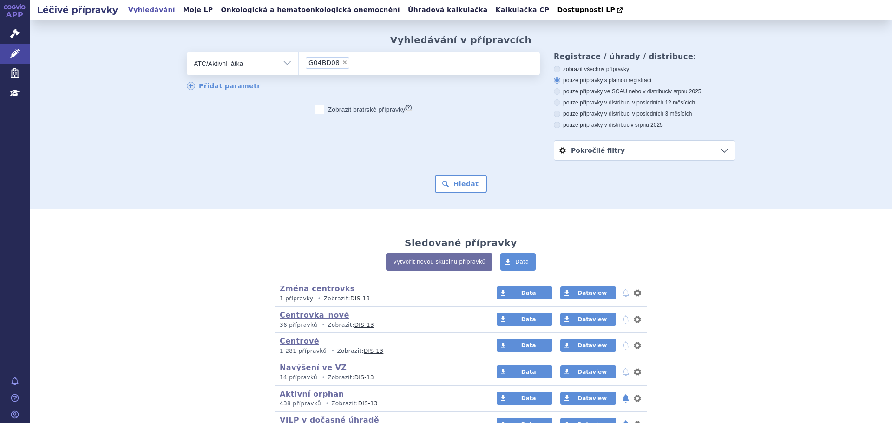
drag, startPoint x: 457, startPoint y: 182, endPoint x: 489, endPoint y: 111, distance: 77.1
click at [457, 182] on button "Hledat" at bounding box center [461, 184] width 52 height 19
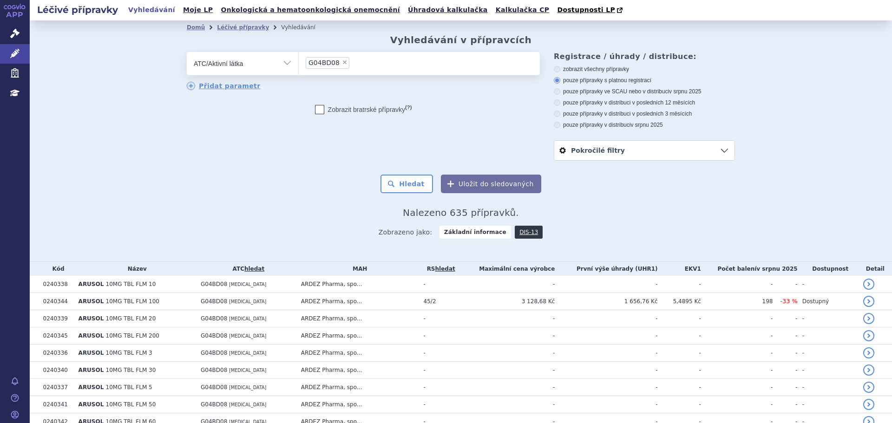
click at [342, 63] on span "×" at bounding box center [345, 62] width 6 height 6
click at [299, 63] on select "G04BD08" at bounding box center [298, 63] width 0 height 23
select select
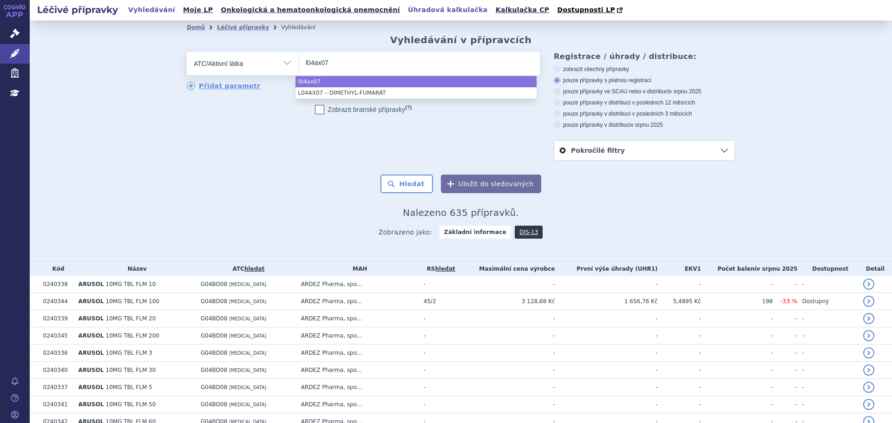
type input "l04ax07"
